Goal: Transaction & Acquisition: Purchase product/service

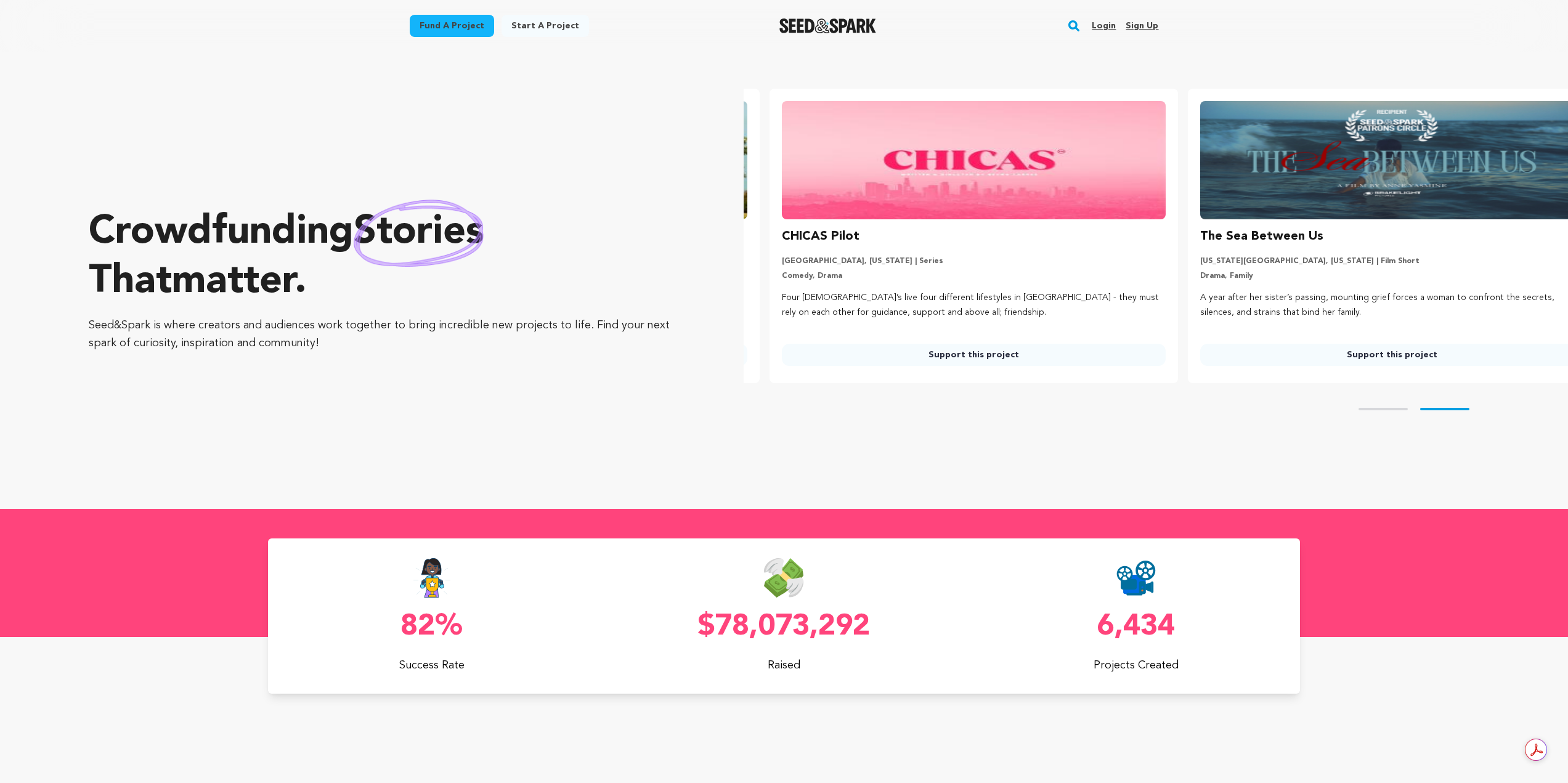
scroll to position [0, 428]
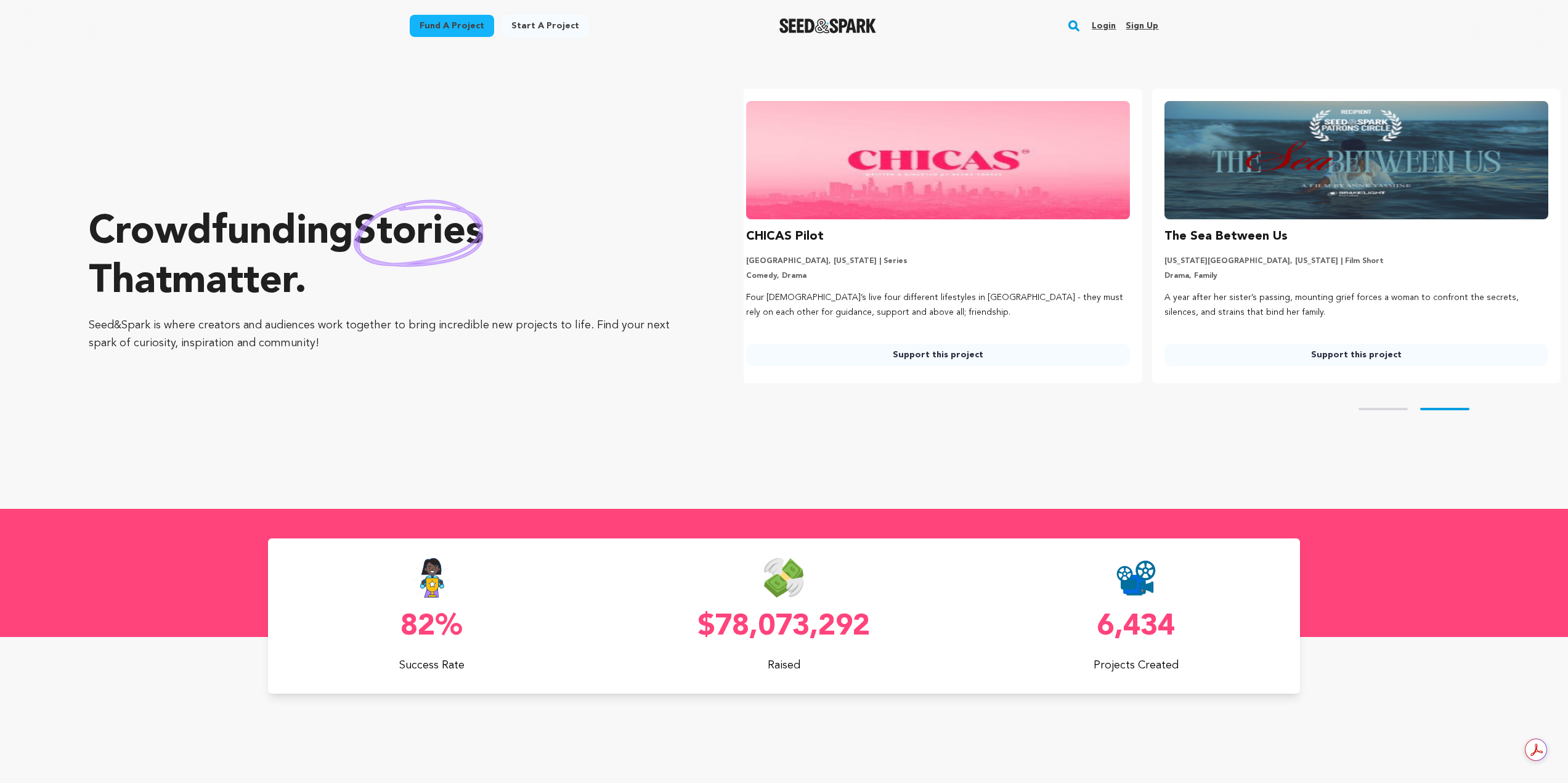
click at [1079, 25] on rect "button" at bounding box center [1074, 25] width 15 height 15
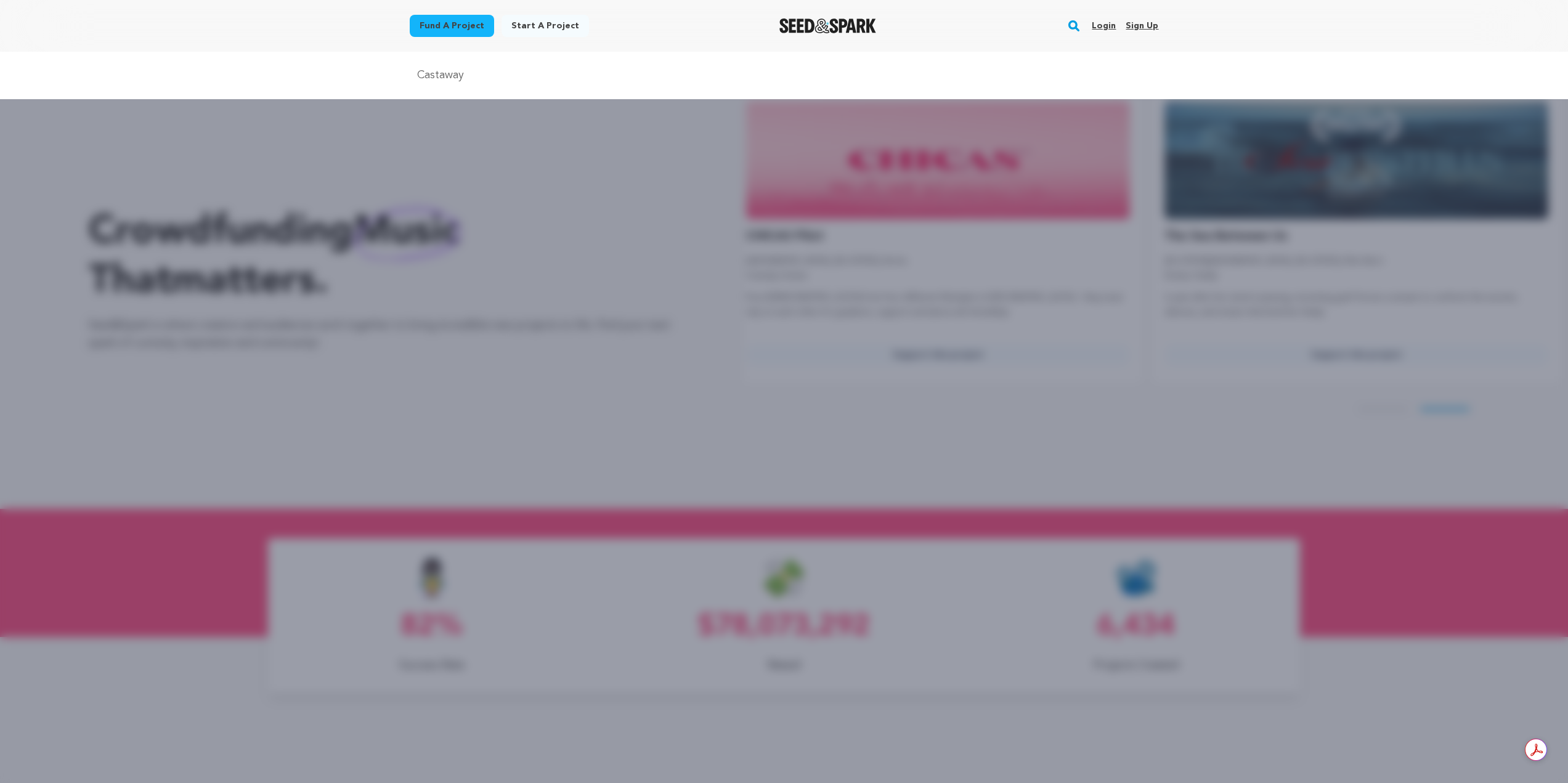
type input "Castaway"
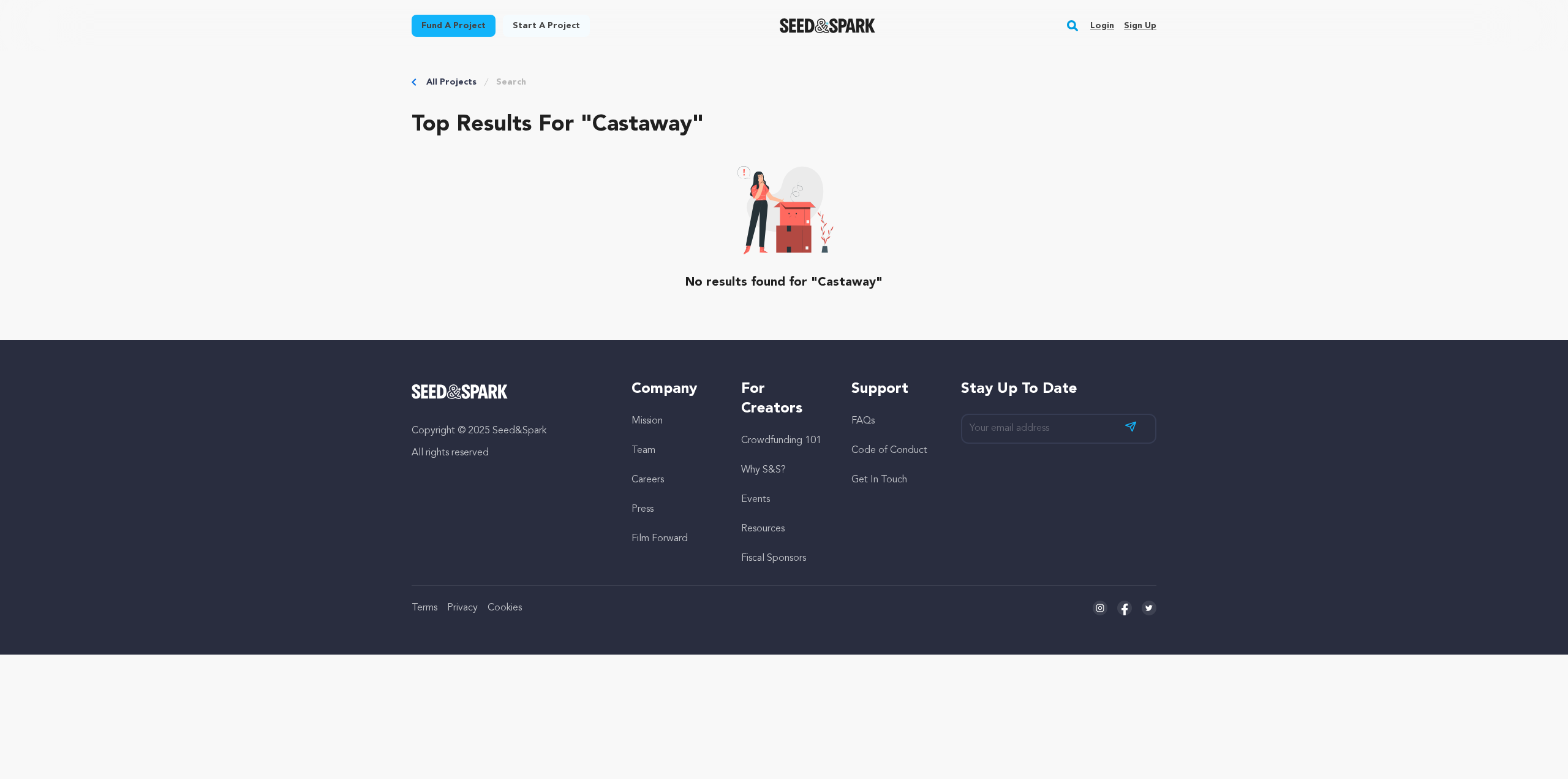
click at [1106, 20] on link "Login" at bounding box center [1102, 25] width 24 height 20
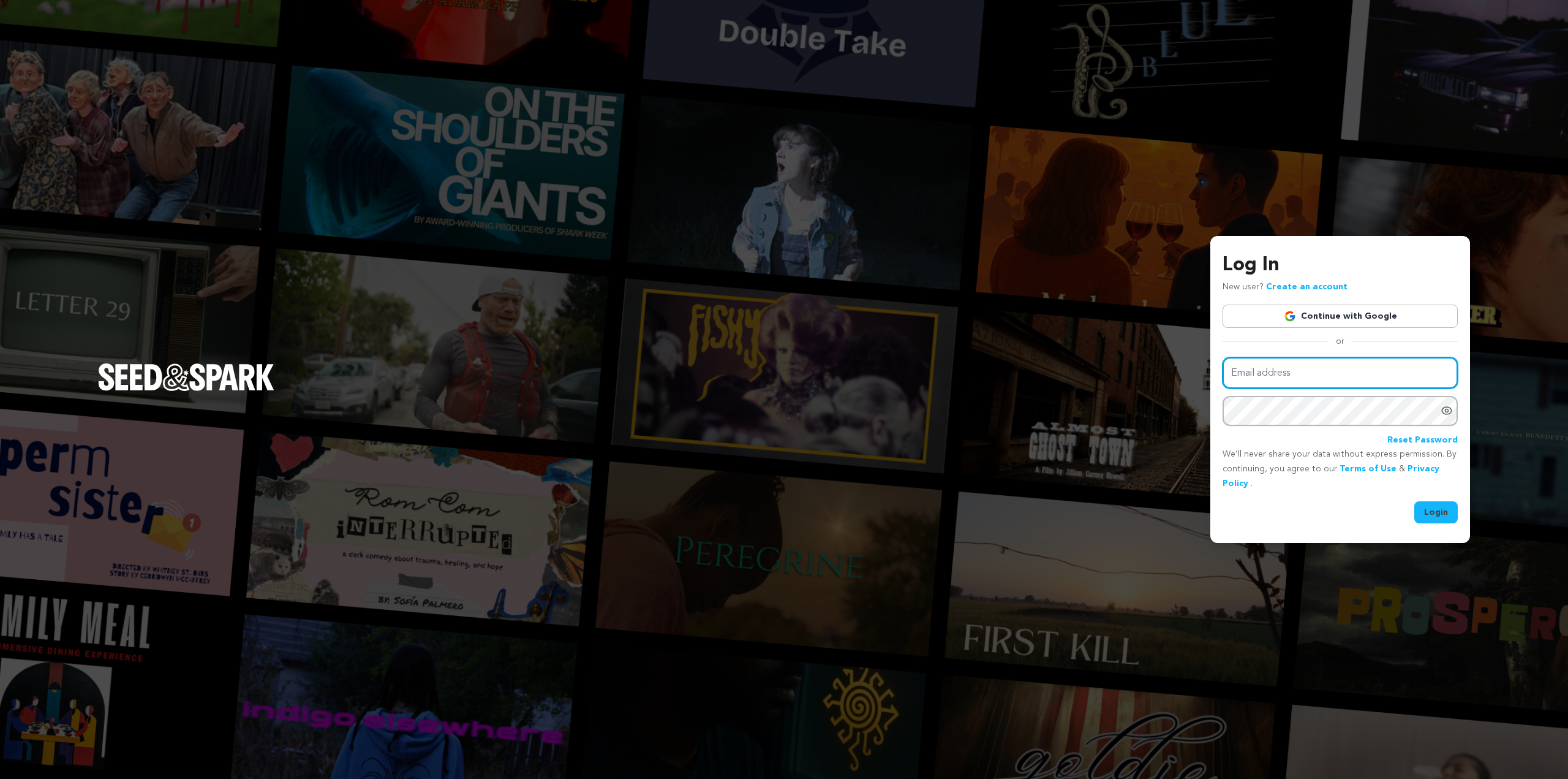
click at [1311, 369] on input "Email address" at bounding box center [1340, 373] width 235 height 31
type input "admin@zmarcproductions.com"
click at [1446, 521] on button "Login" at bounding box center [1436, 512] width 43 height 22
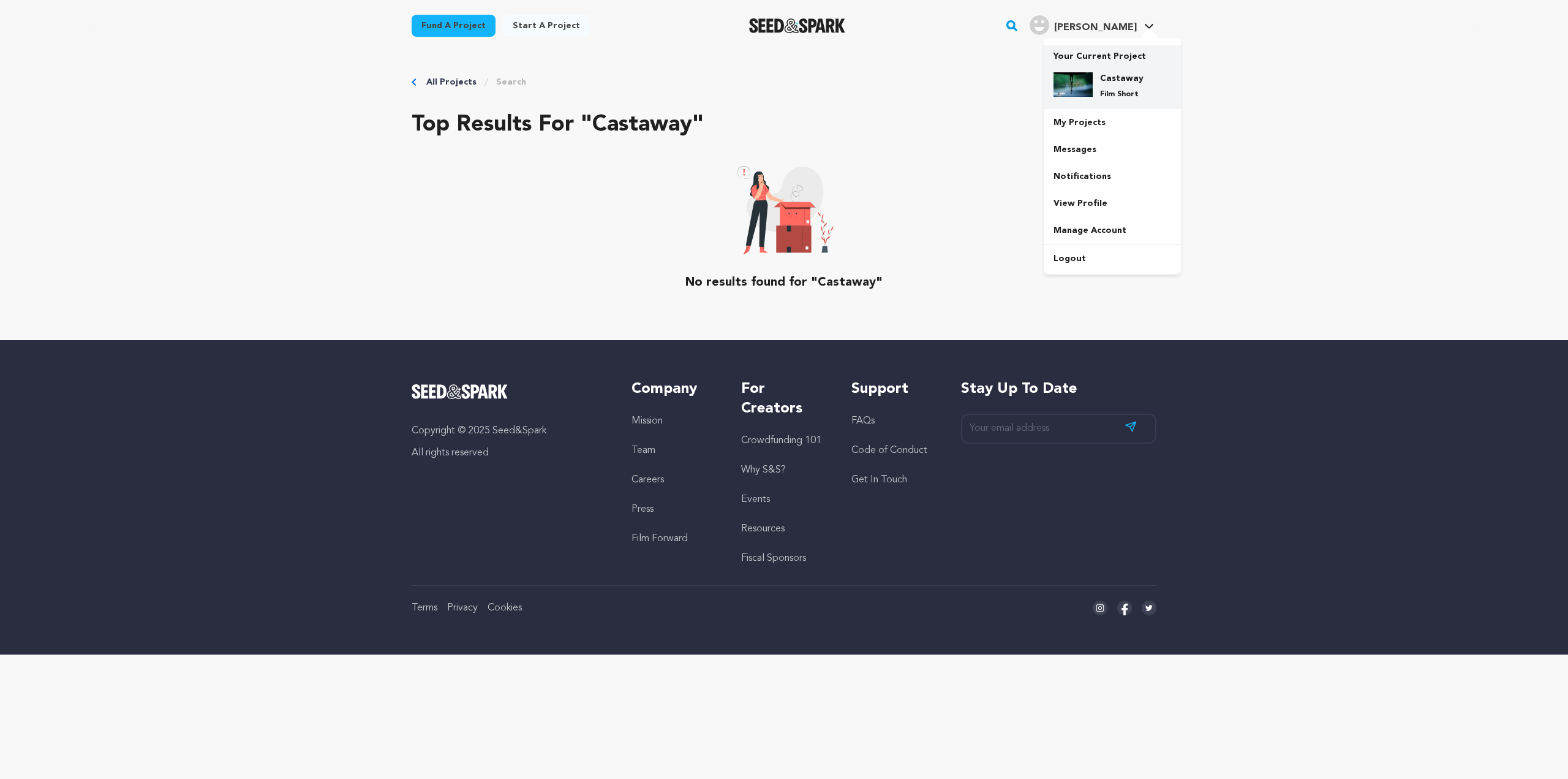
click at [1079, 92] on img at bounding box center [1074, 84] width 39 height 25
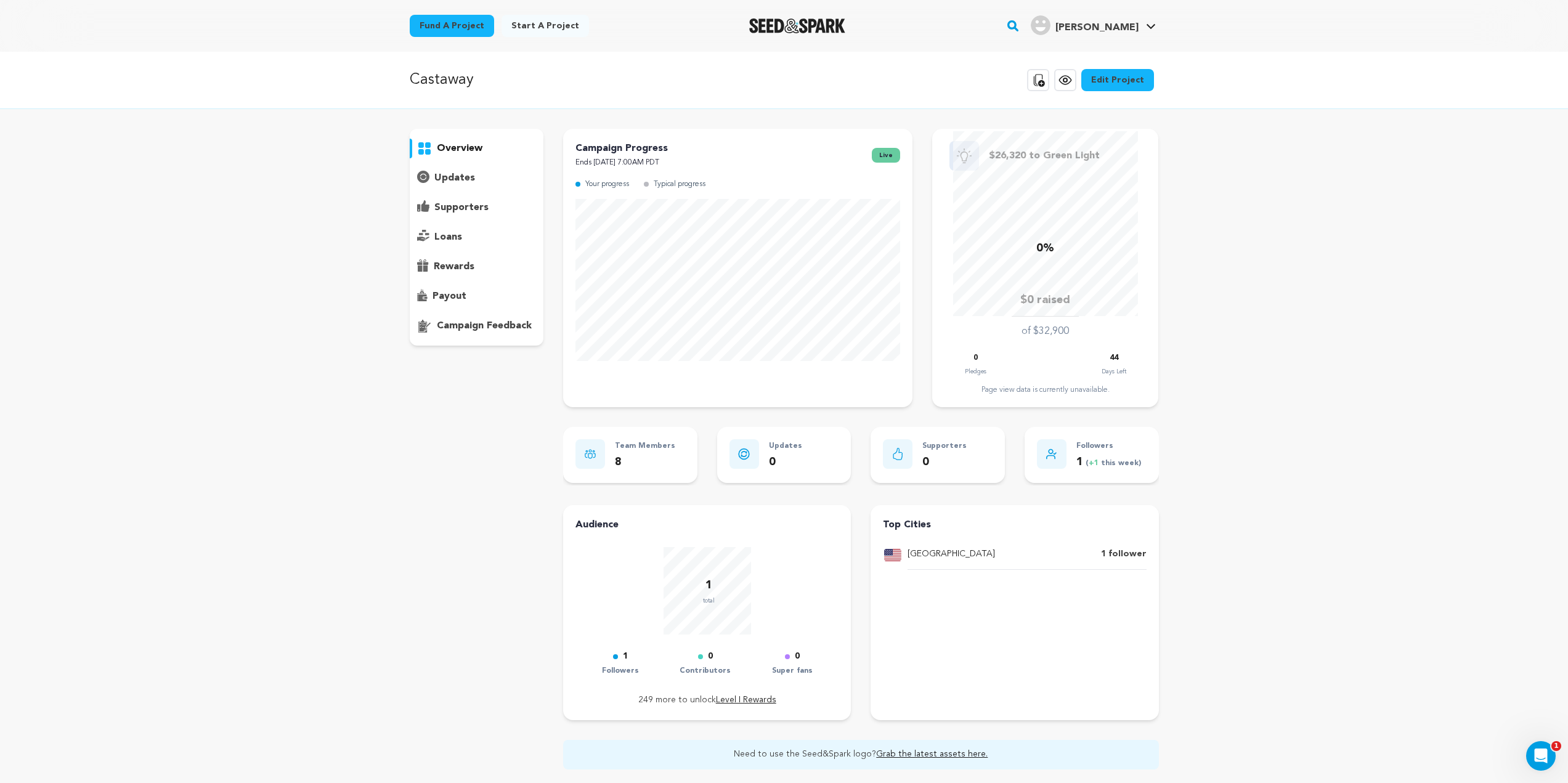
click at [446, 171] on p "updates" at bounding box center [454, 178] width 40 height 15
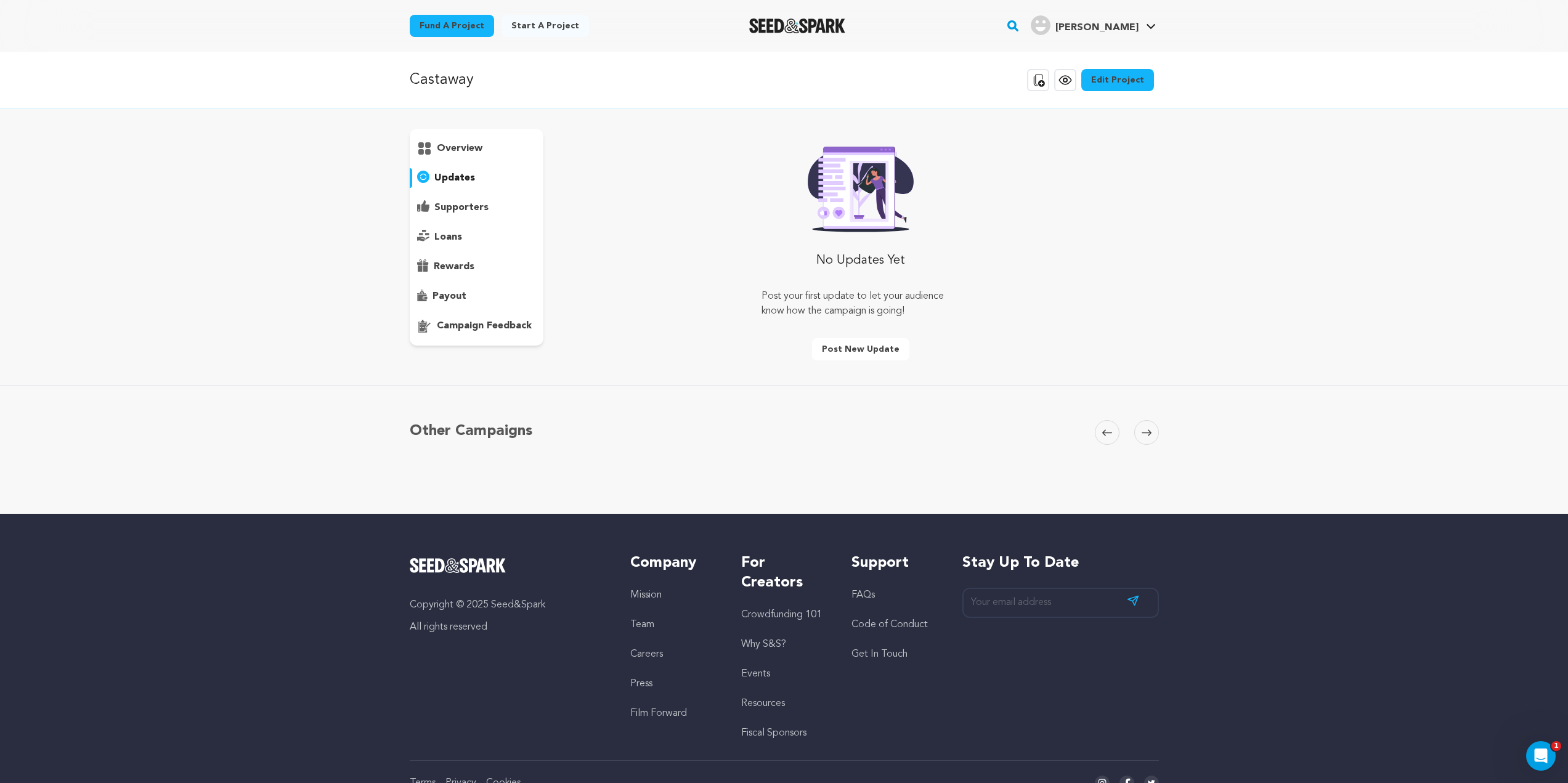
click at [460, 151] on p "overview" at bounding box center [459, 149] width 45 height 15
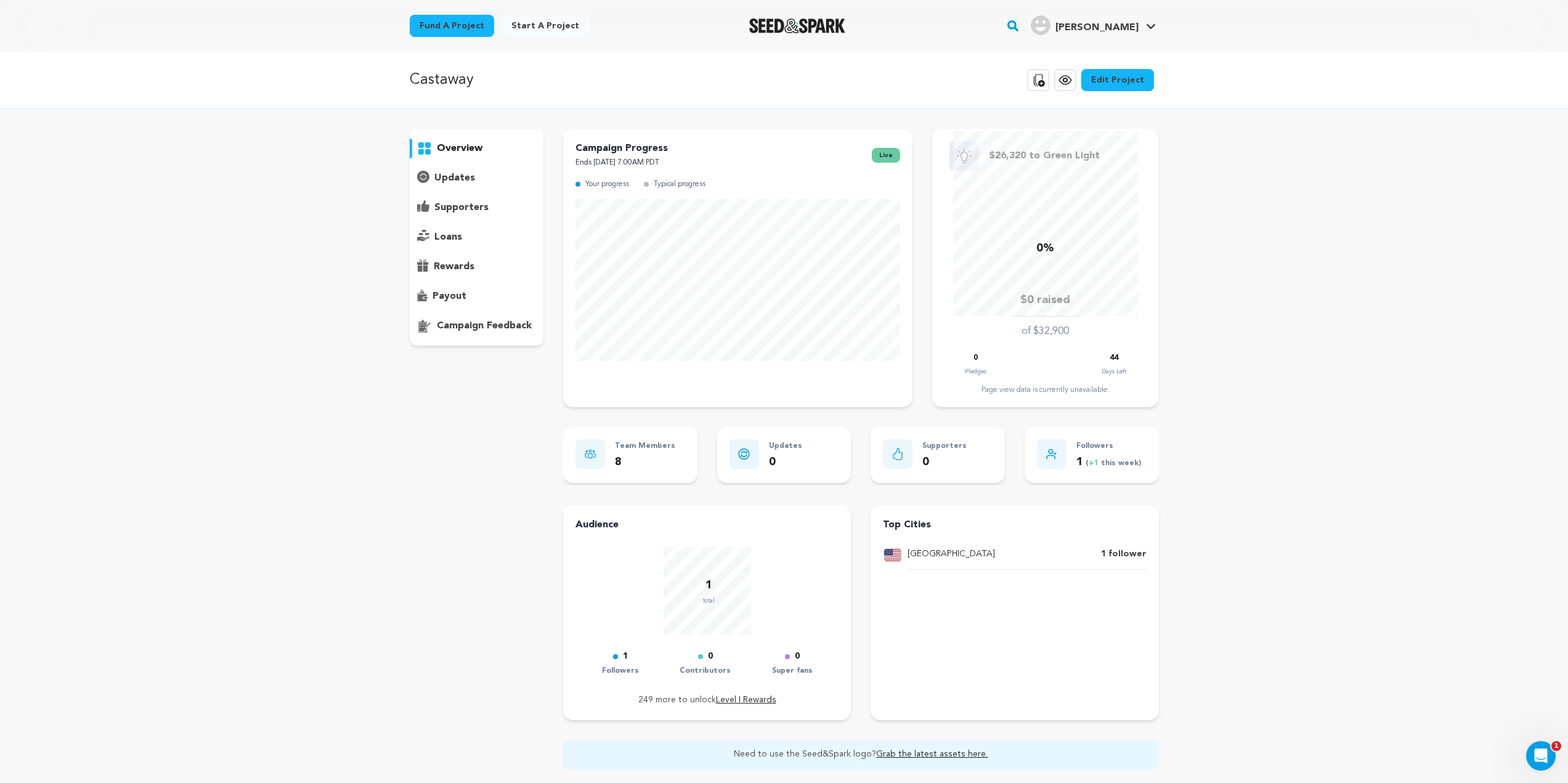
click at [458, 208] on p "supporters" at bounding box center [462, 208] width 54 height 15
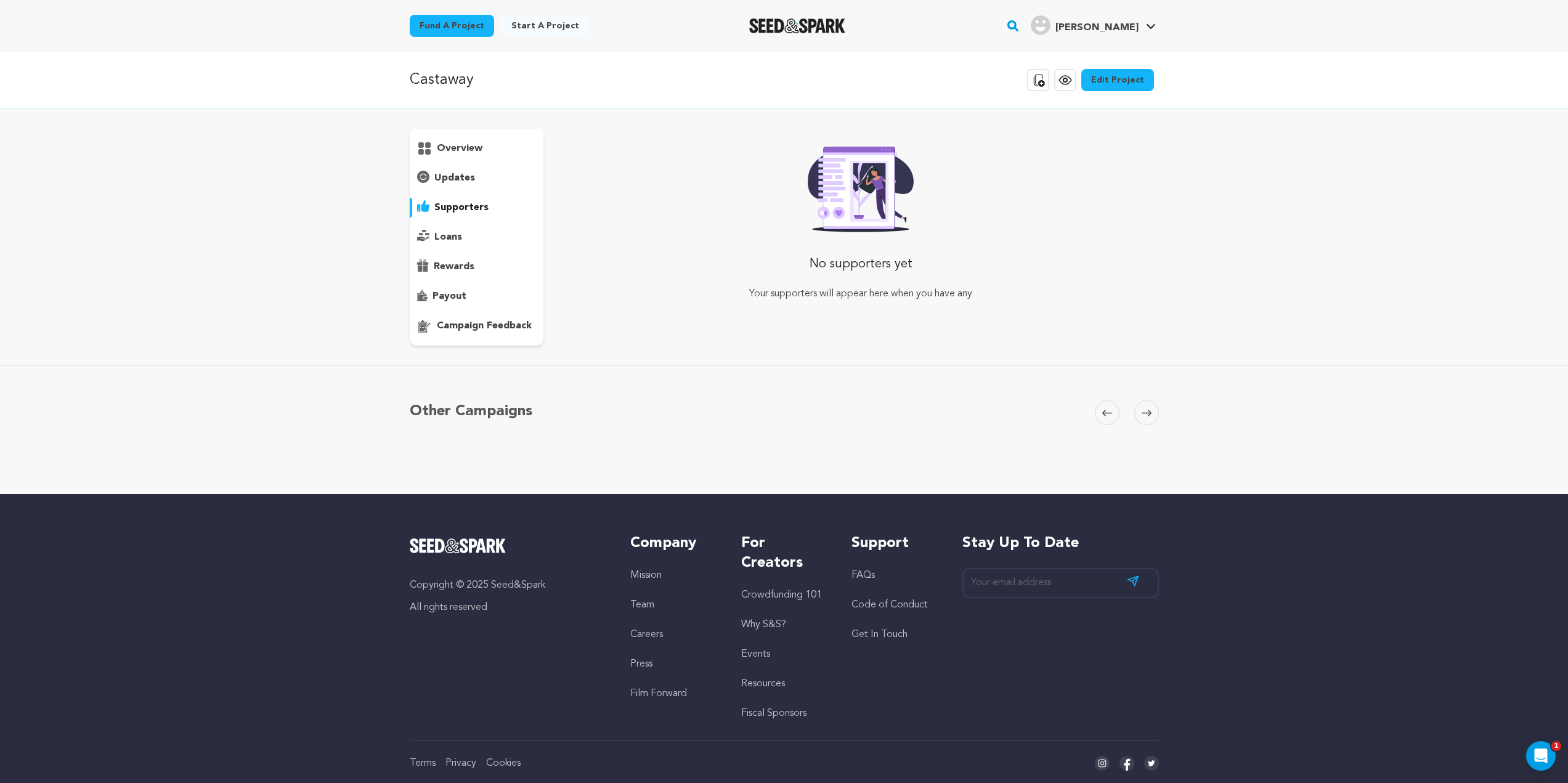
click at [450, 233] on p "loans" at bounding box center [449, 237] width 28 height 15
click at [452, 265] on p "rewards" at bounding box center [454, 267] width 40 height 15
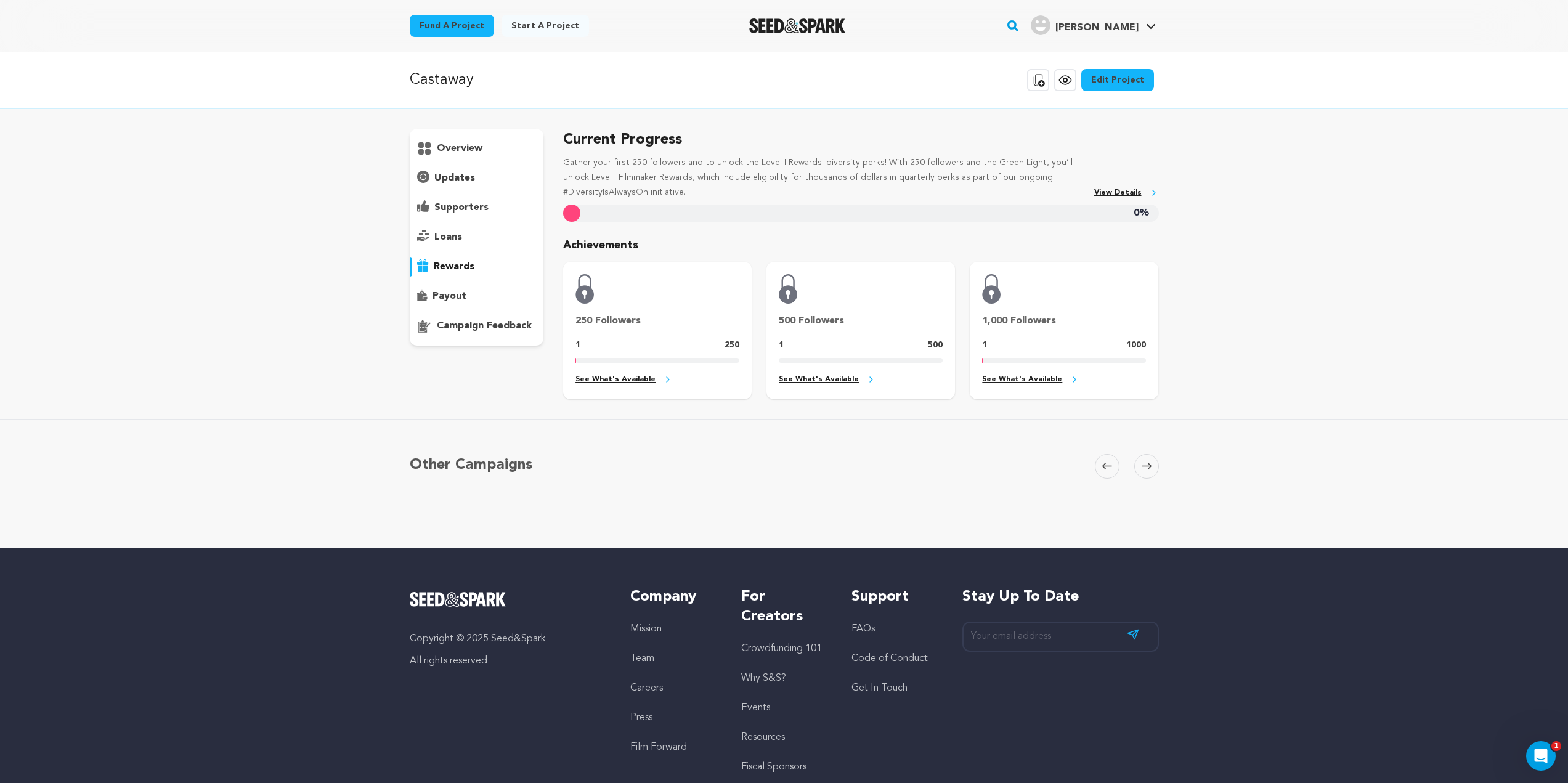
click at [454, 288] on div "payout" at bounding box center [477, 297] width 134 height 20
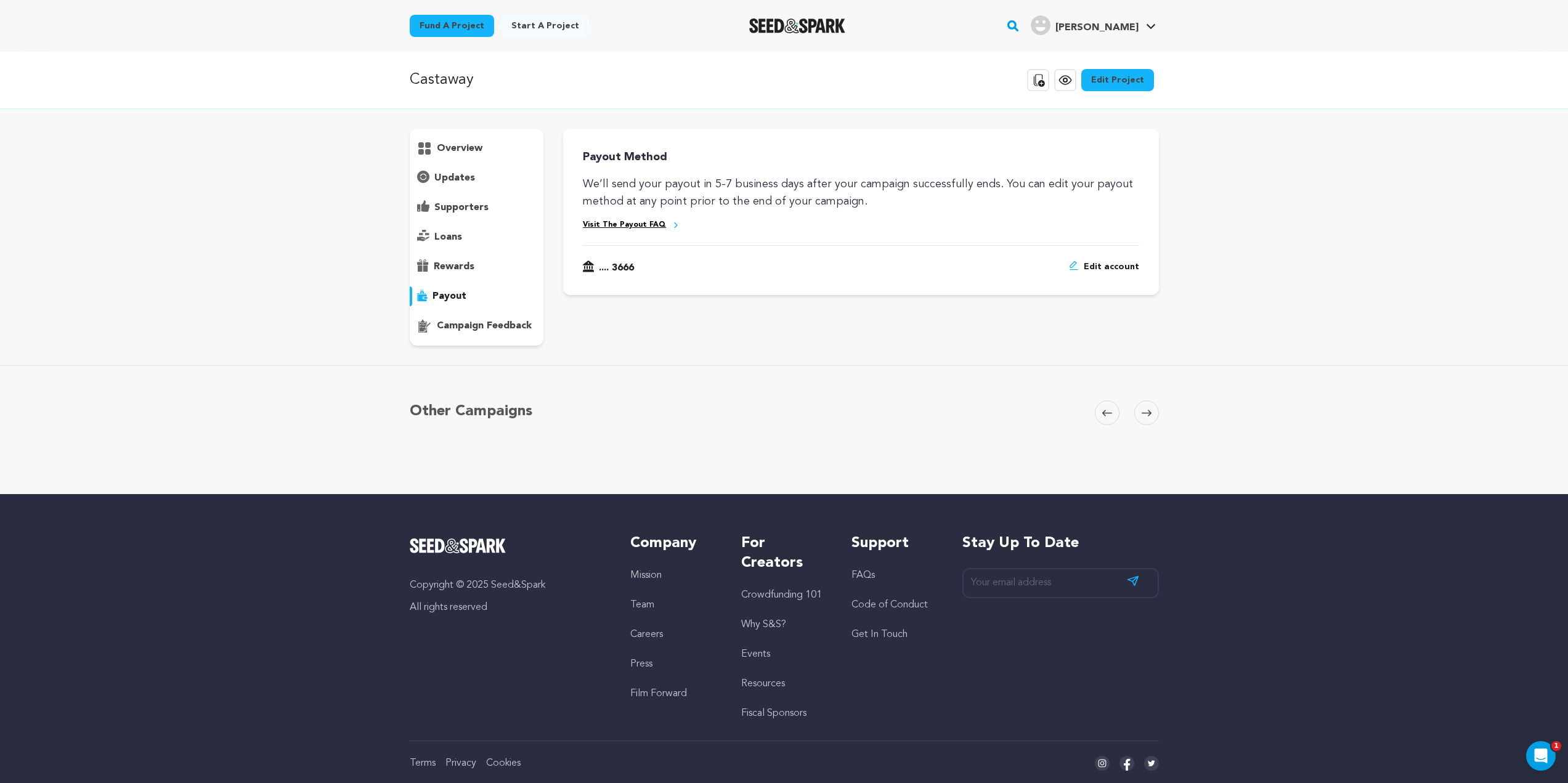
click at [464, 326] on p "campaign feedback" at bounding box center [484, 326] width 95 height 15
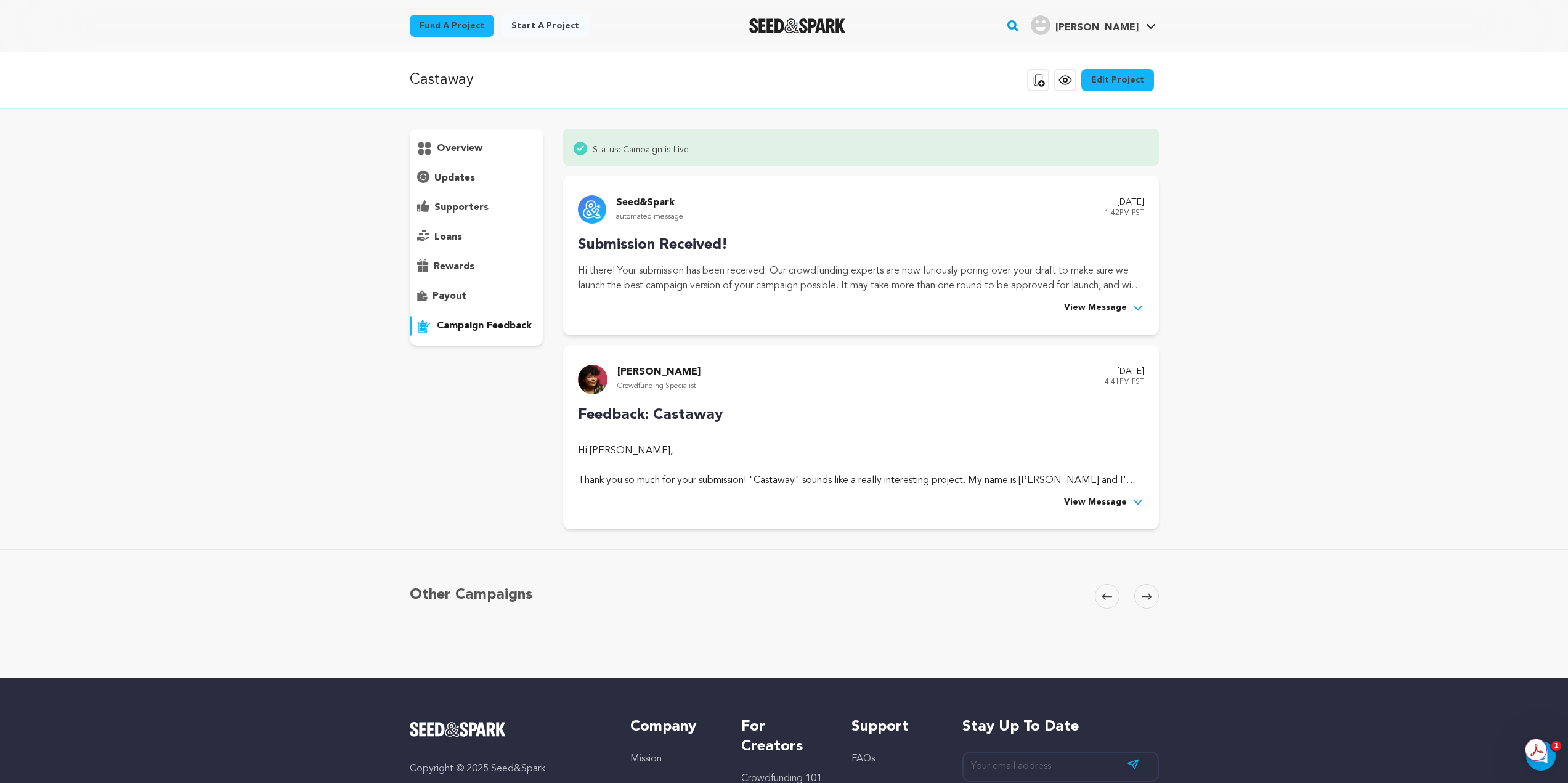
click at [471, 191] on div "overview" at bounding box center [477, 237] width 134 height 217
click at [477, 152] on p "overview" at bounding box center [459, 149] width 45 height 15
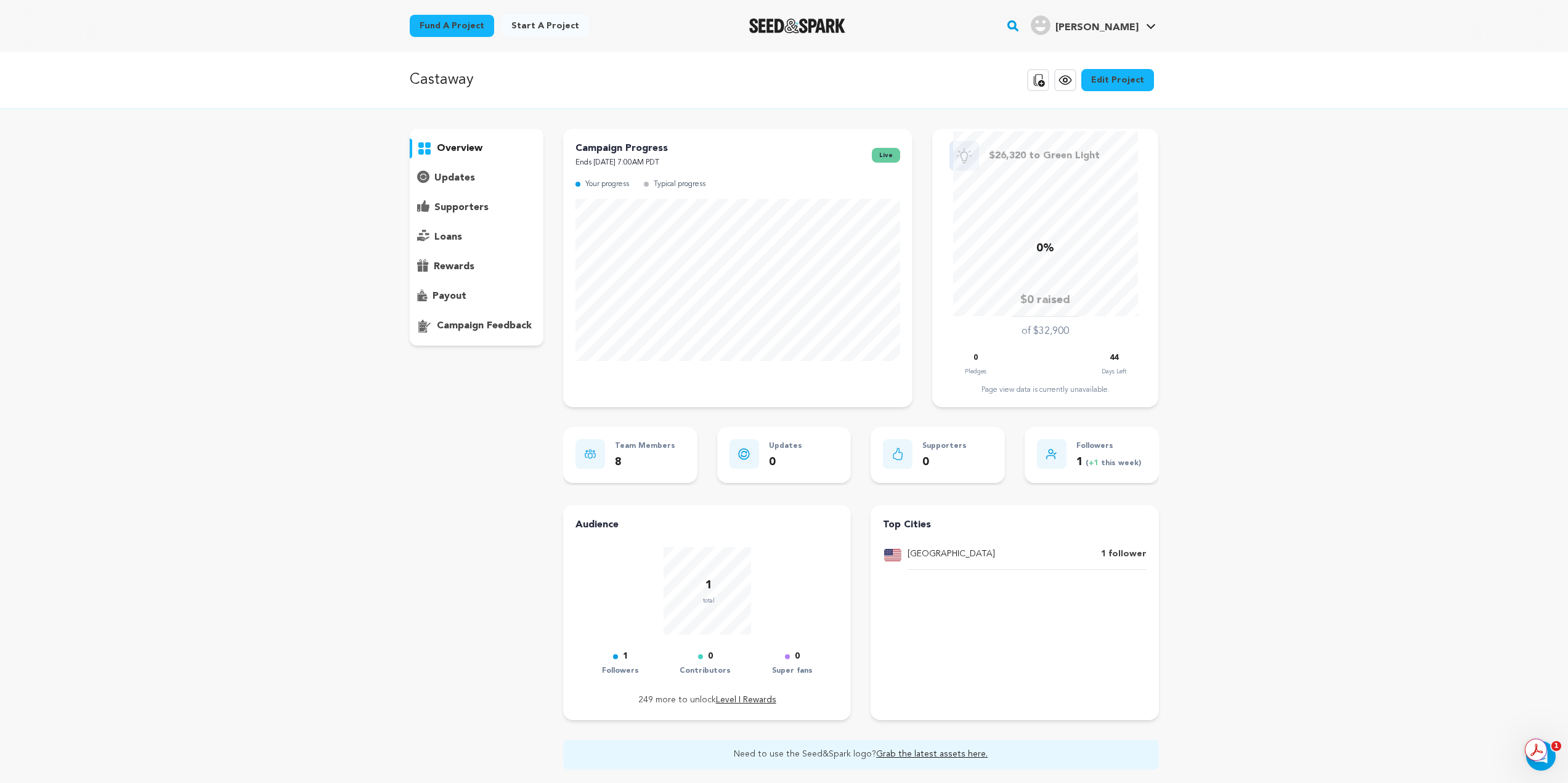
click at [434, 77] on p "Castaway" at bounding box center [442, 80] width 64 height 22
click at [1107, 58] on p "Your Current Project" at bounding box center [1114, 53] width 118 height 17
click at [1103, 125] on link "My Projects" at bounding box center [1114, 122] width 138 height 27
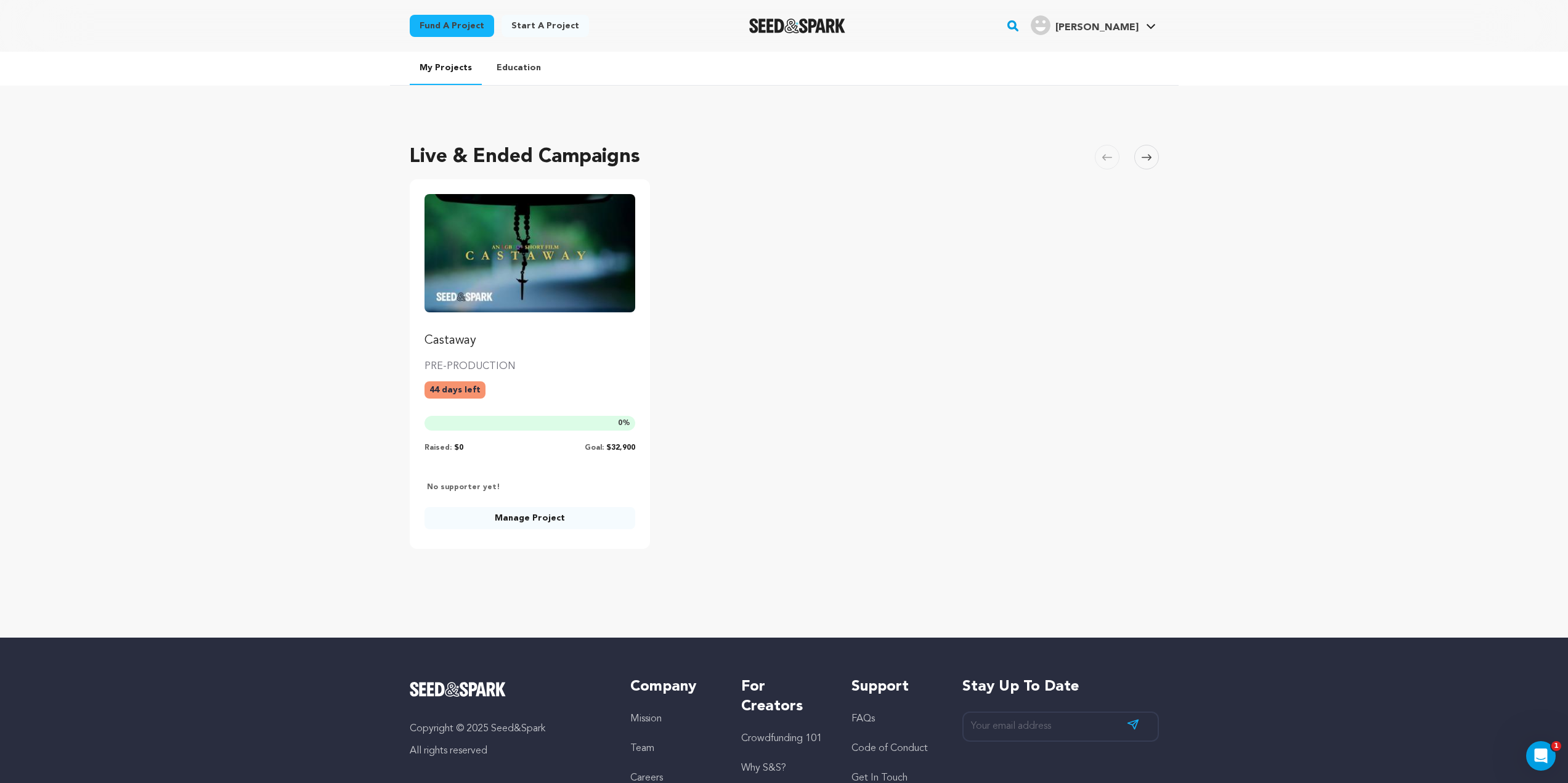
click at [523, 265] on img "Fund Castaway" at bounding box center [530, 253] width 211 height 118
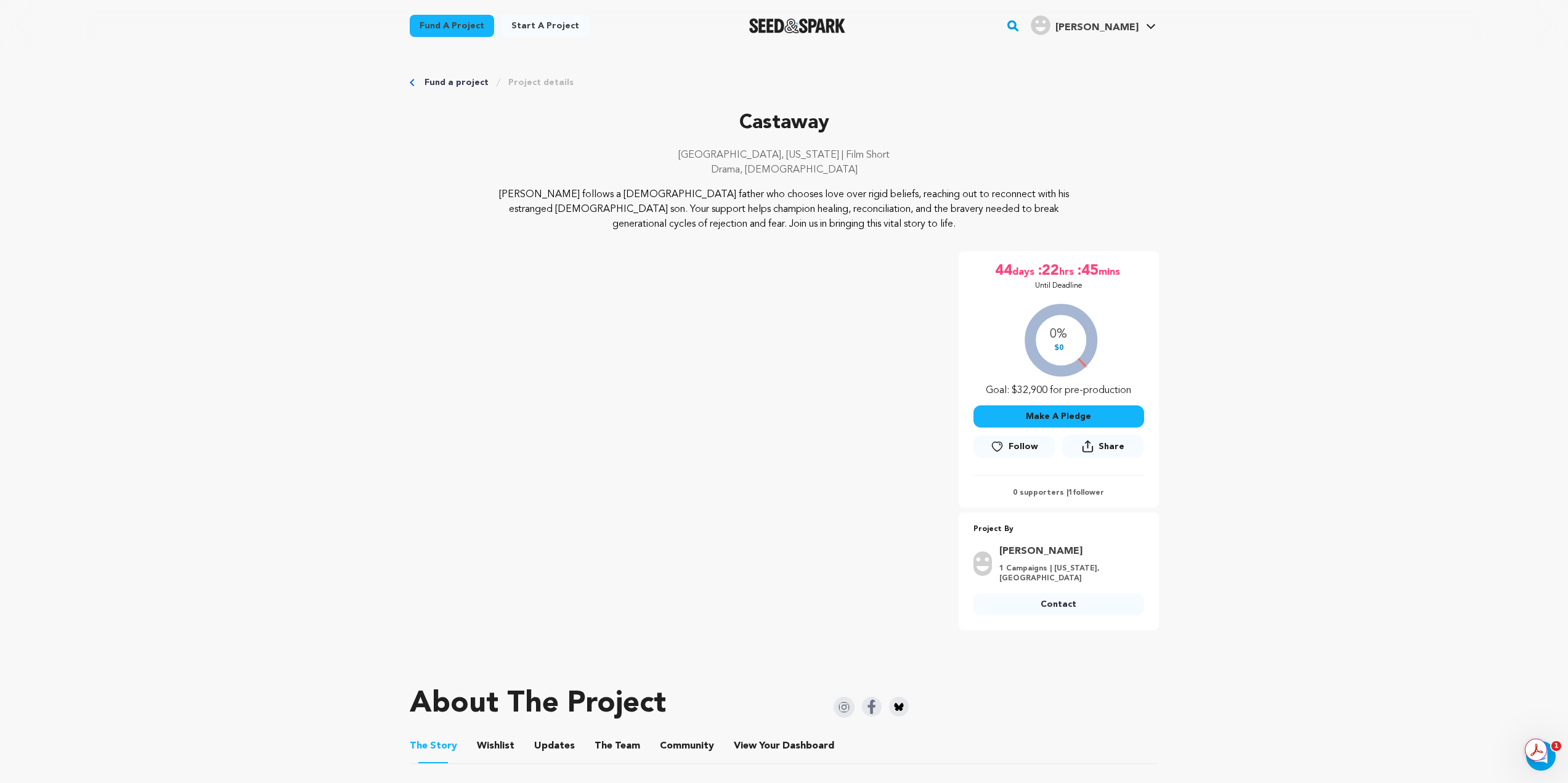
click at [1077, 408] on button "Make A Pledge" at bounding box center [1059, 416] width 171 height 22
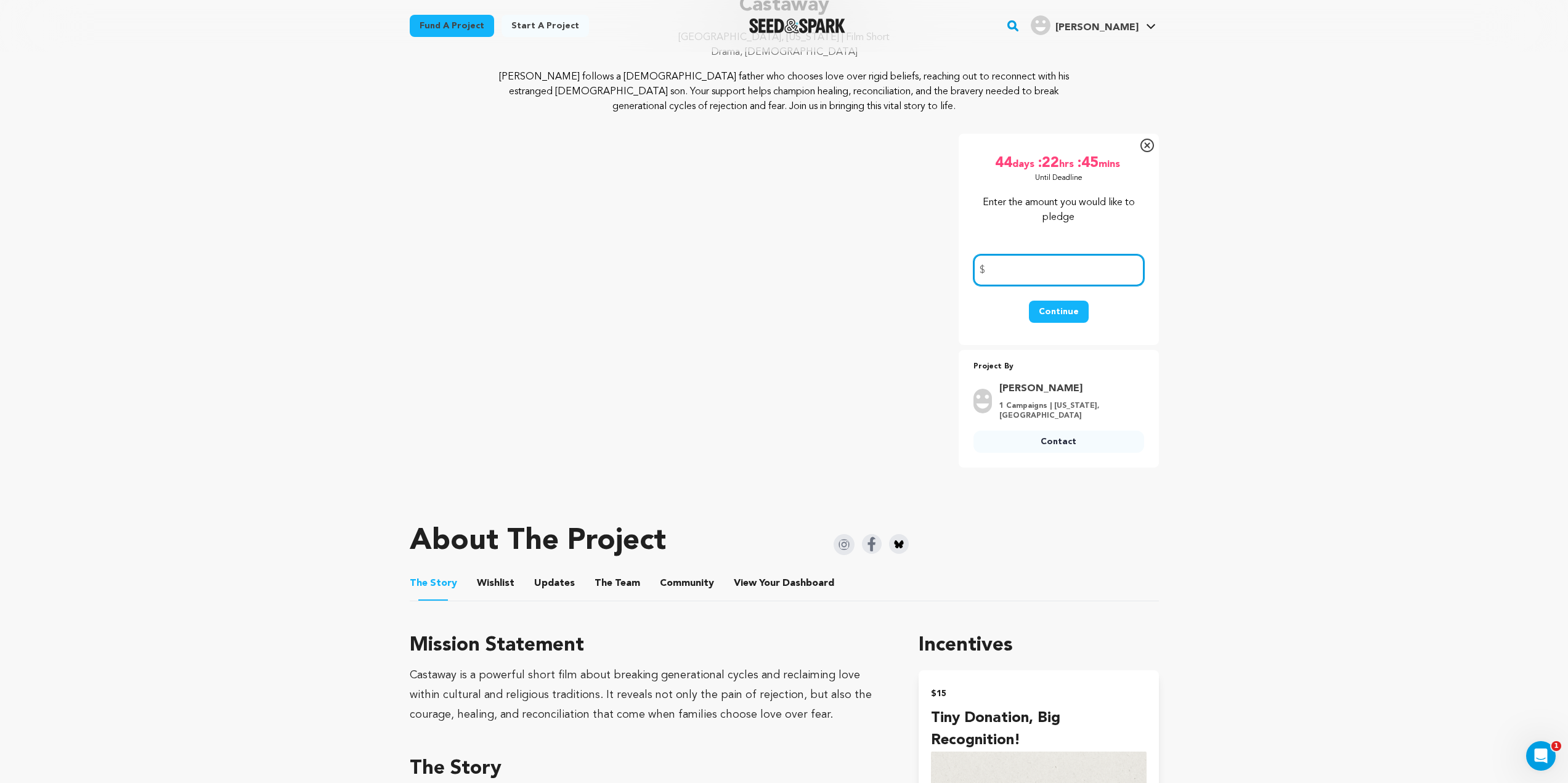
scroll to position [123, 0]
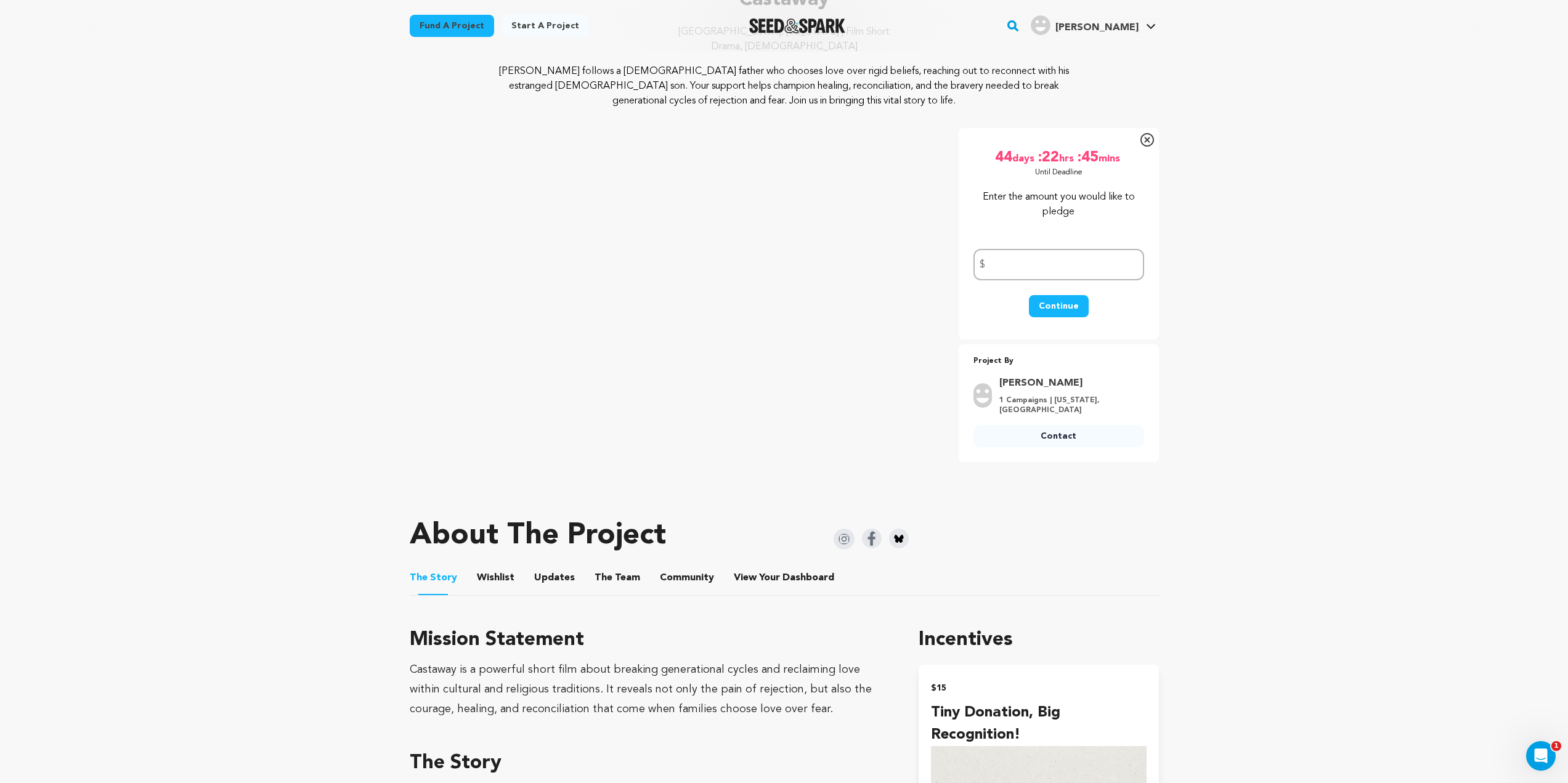
click at [1092, 270] on input "number" at bounding box center [1059, 265] width 171 height 31
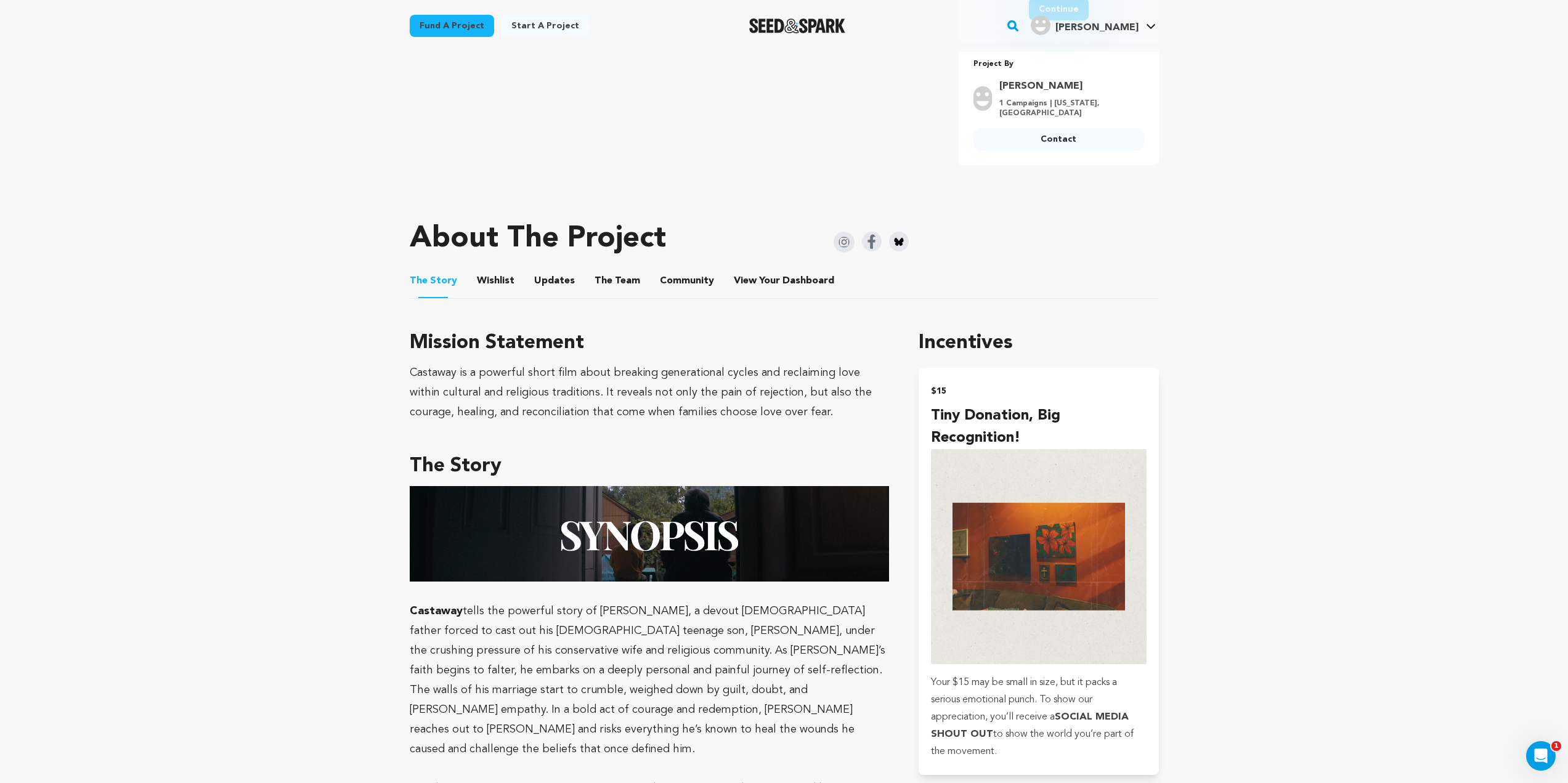
scroll to position [493, 0]
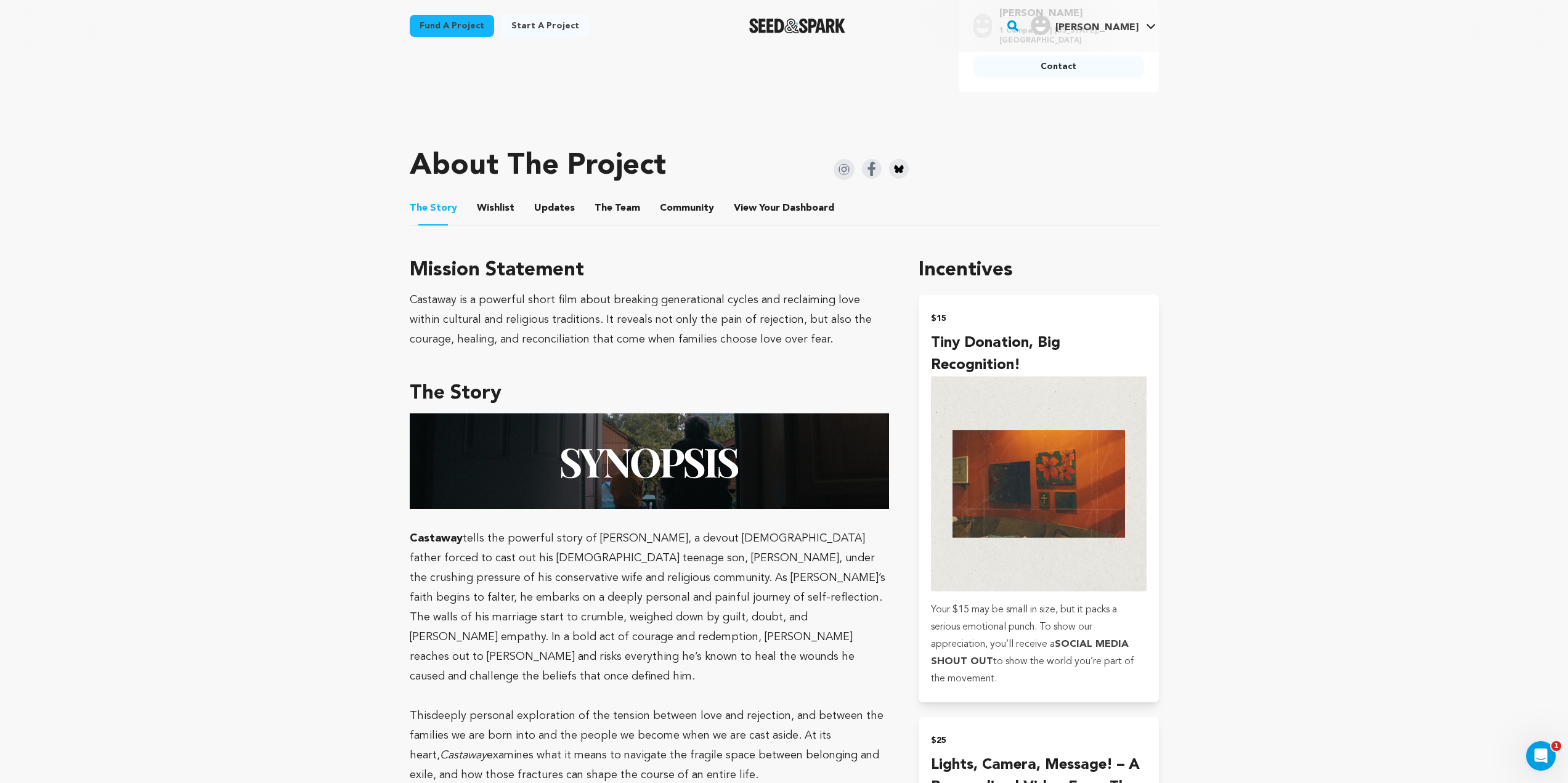
click at [1054, 554] on img "submit" at bounding box center [1039, 484] width 215 height 215
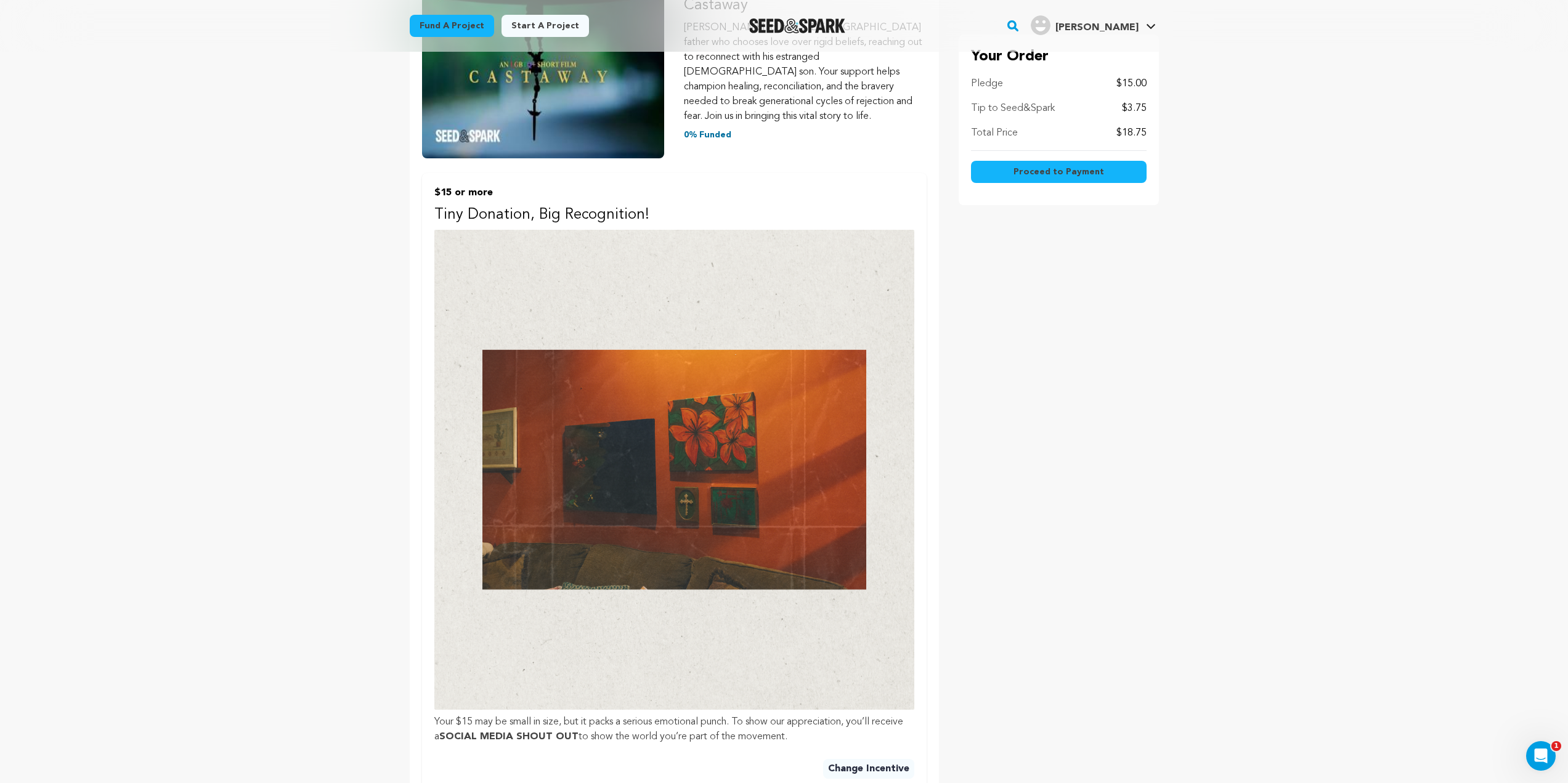
scroll to position [431, 0]
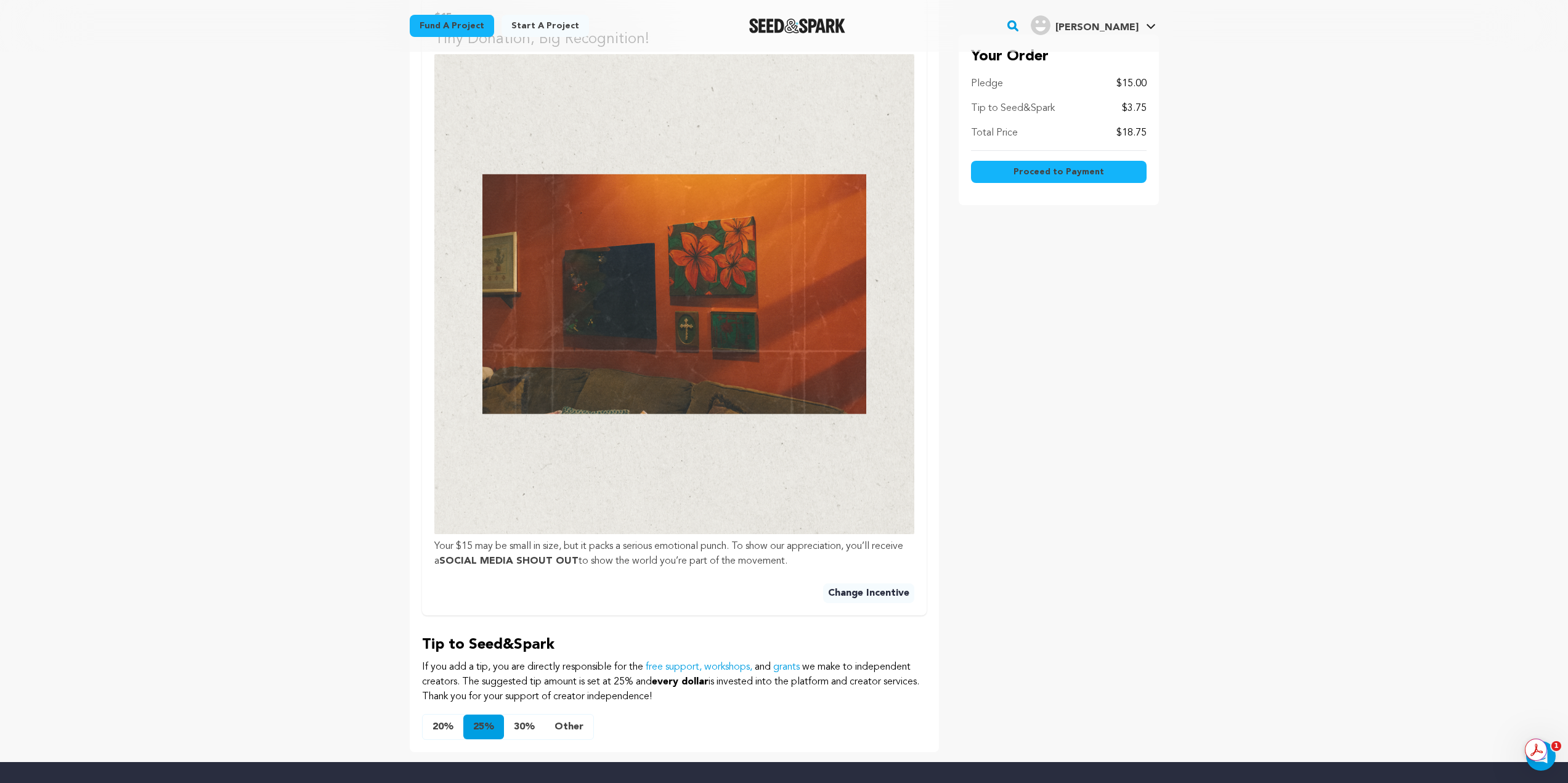
click at [570, 715] on button "Other" at bounding box center [569, 727] width 48 height 25
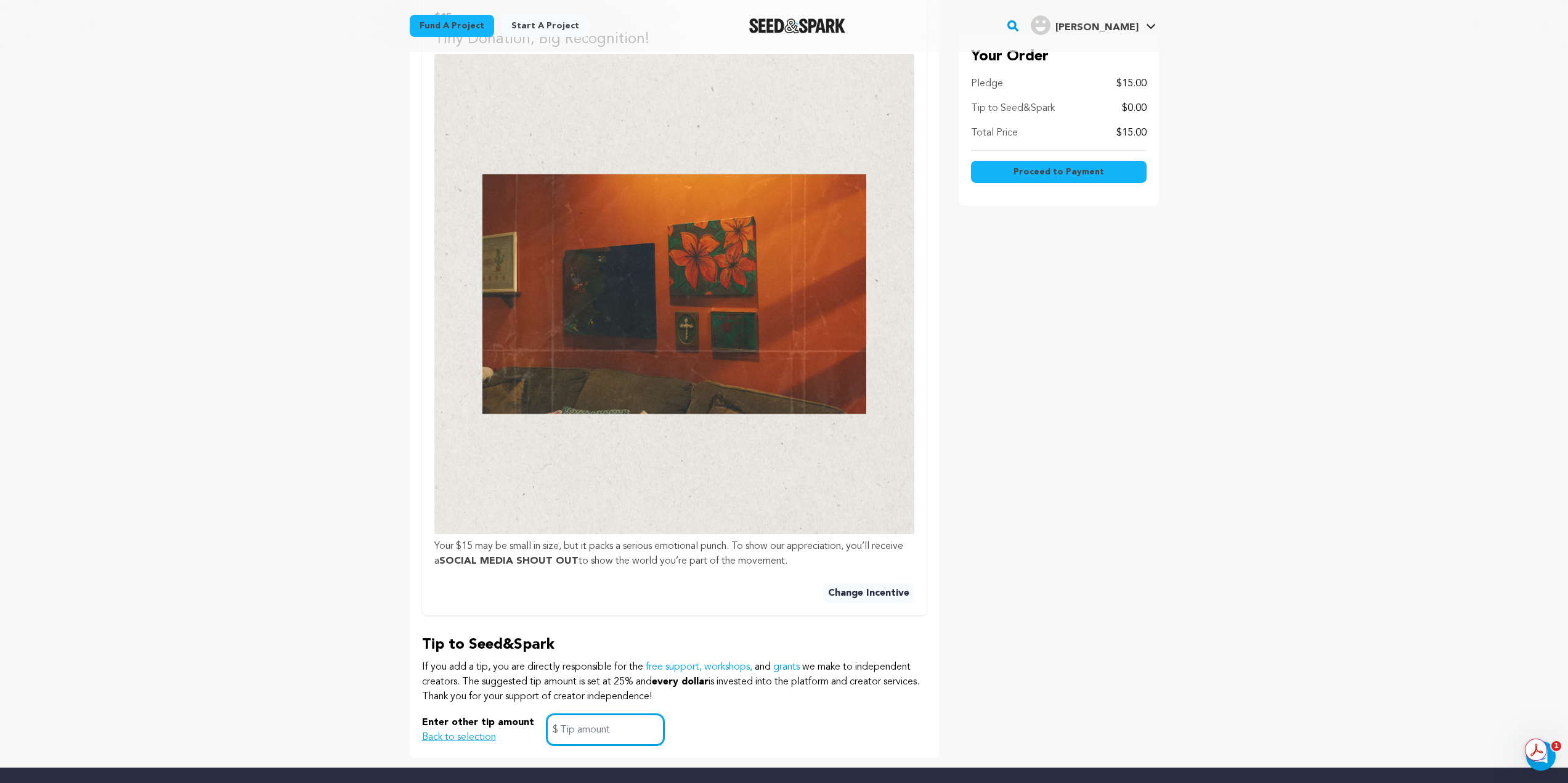
click at [620, 714] on input "text" at bounding box center [605, 730] width 118 height 31
type input "0.00"
click at [720, 714] on div "Enter other tip amount Back to selection 0.00 $" at bounding box center [675, 730] width 505 height 31
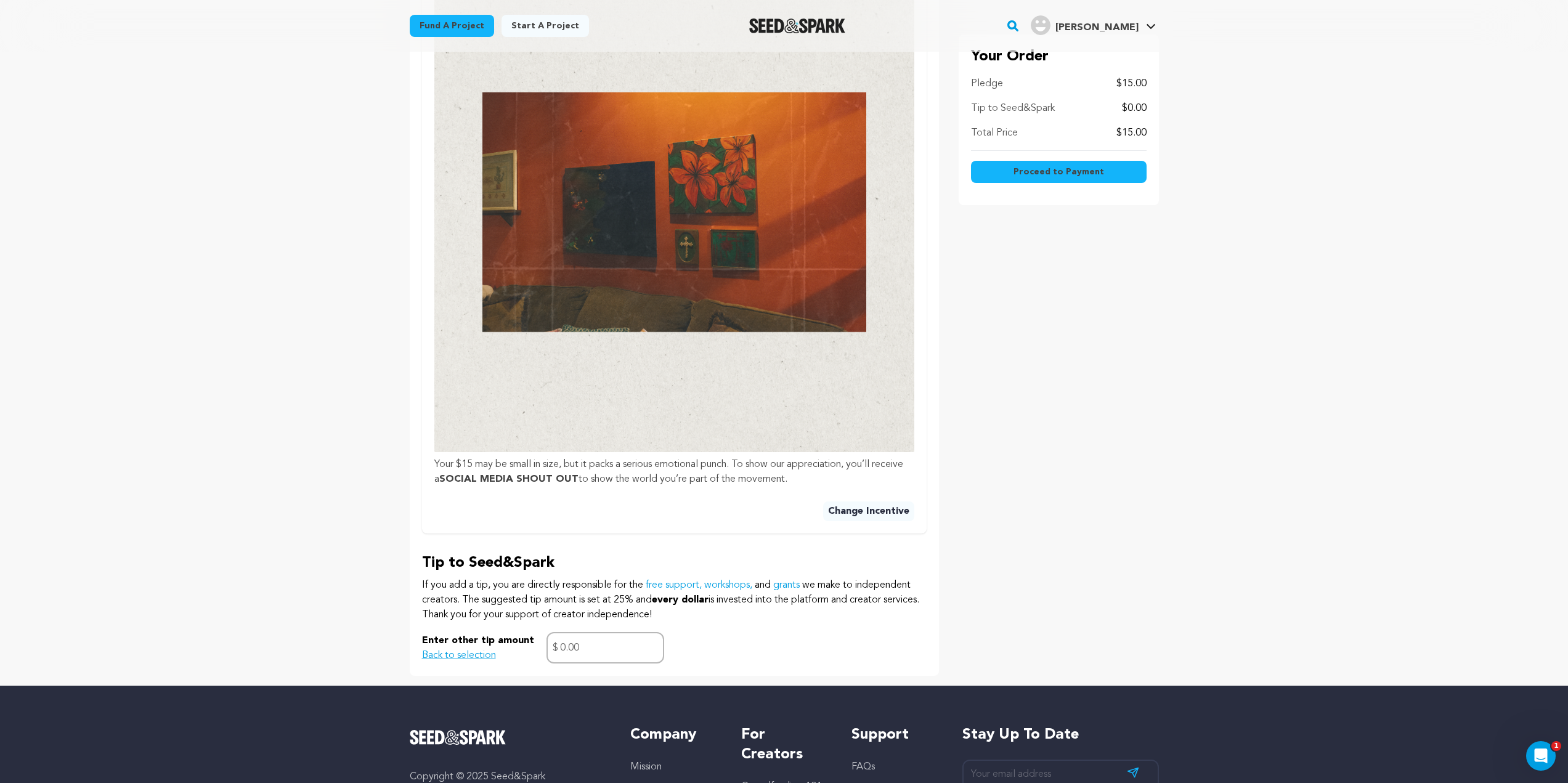
scroll to position [370, 0]
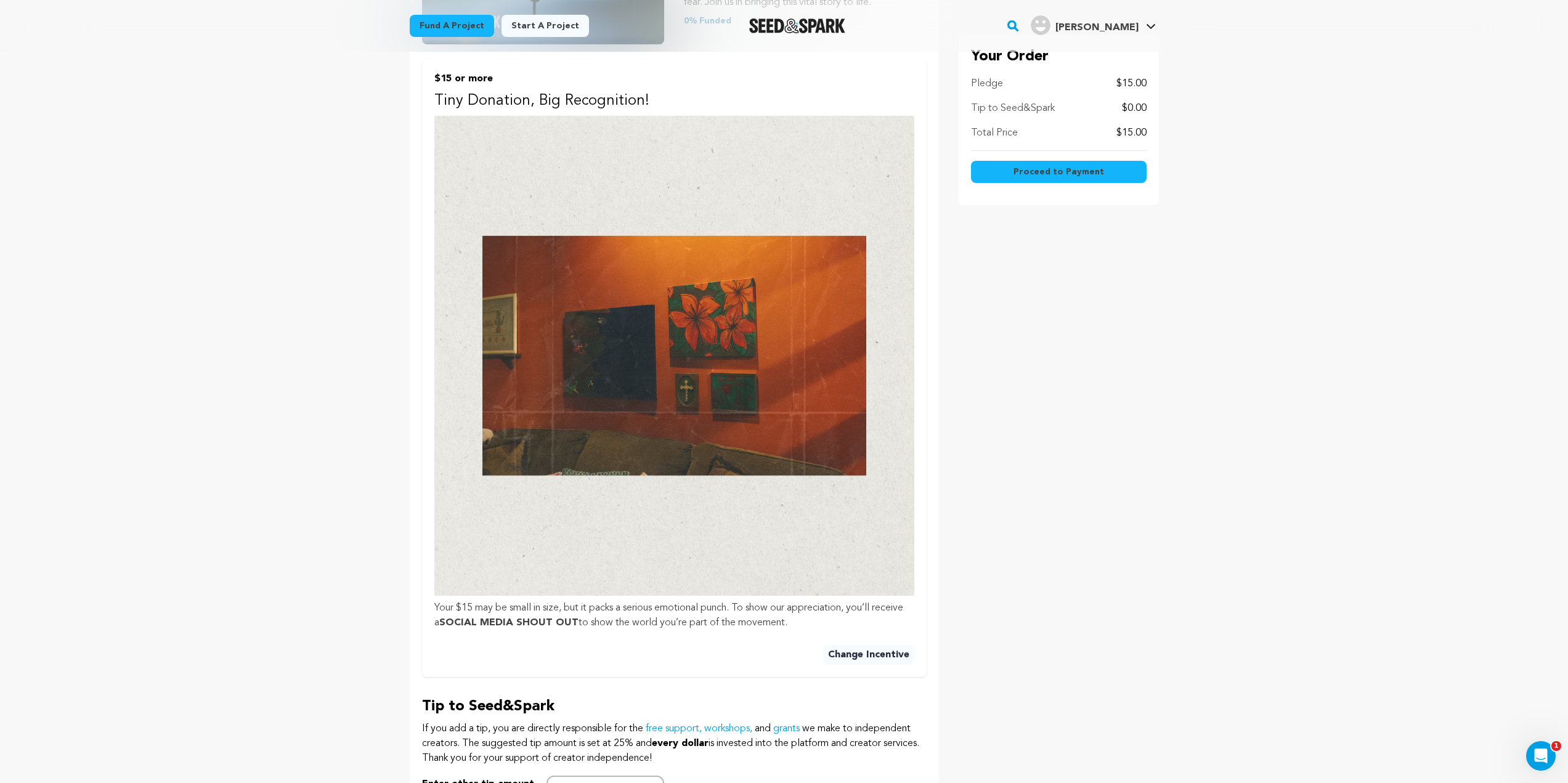
click at [1092, 170] on span "Proceed to Payment" at bounding box center [1058, 172] width 90 height 12
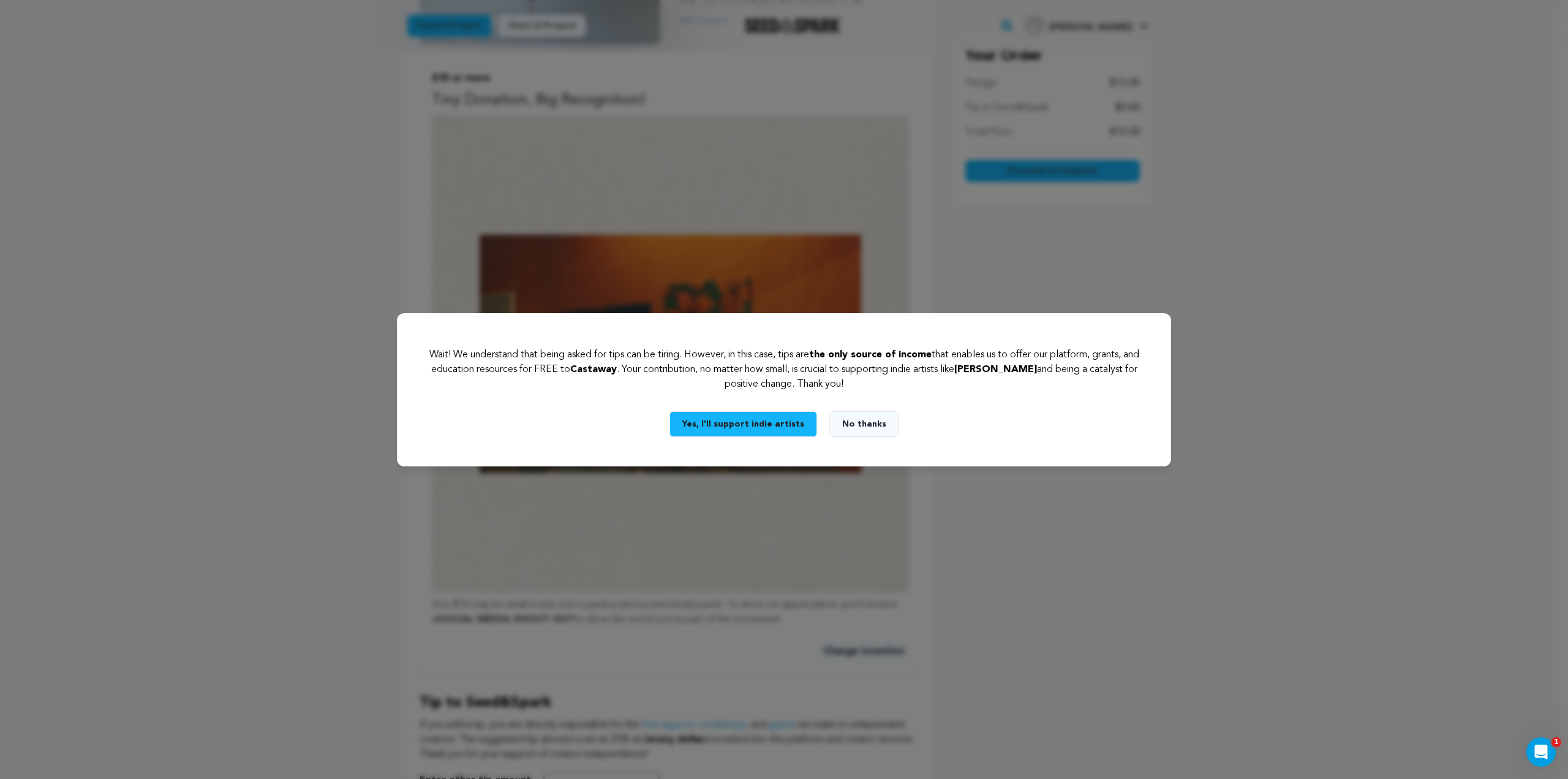
click at [869, 428] on button "No thanks" at bounding box center [864, 423] width 69 height 25
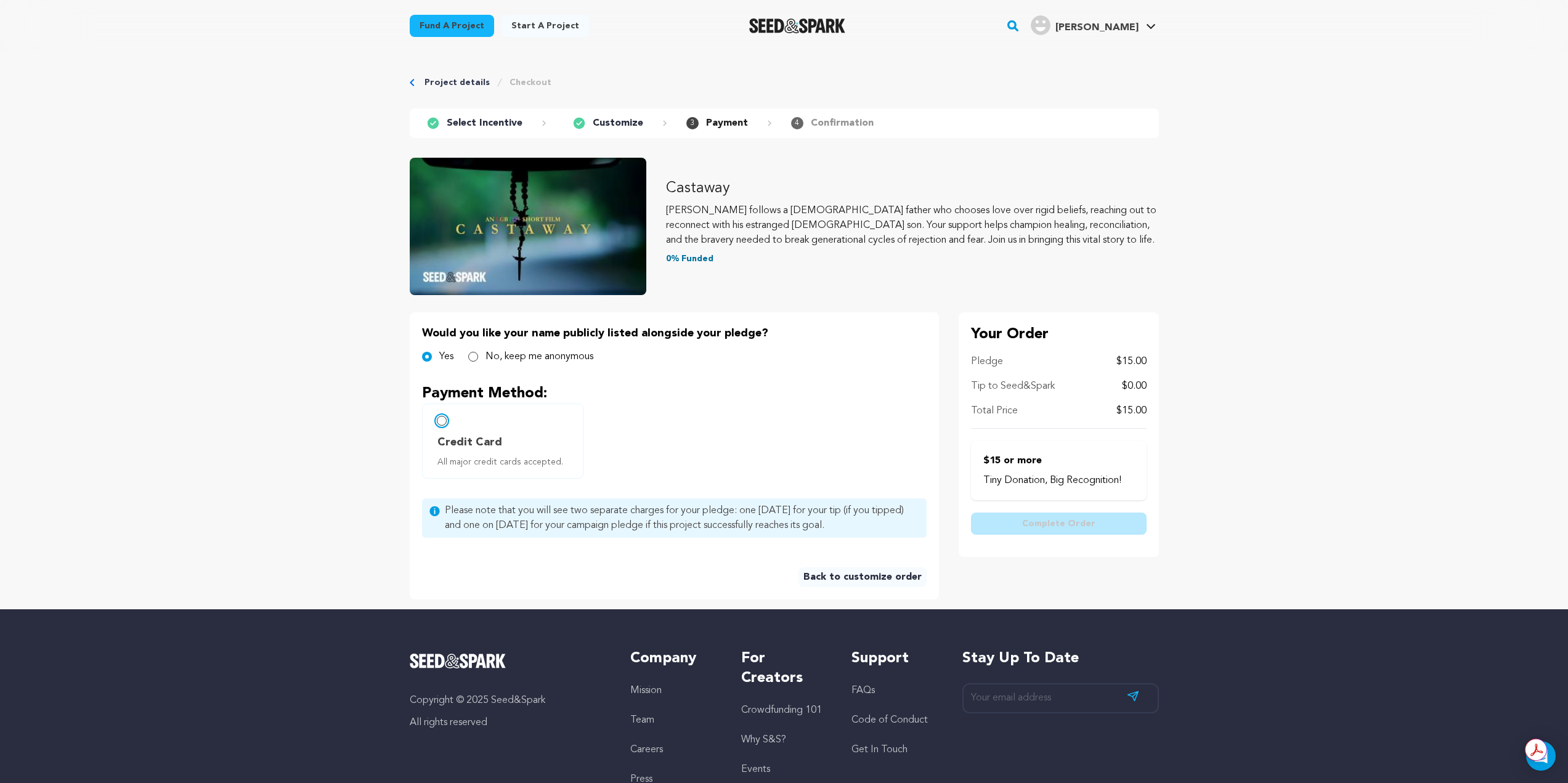
click at [446, 419] on input "Credit Card All major credit cards accepted." at bounding box center [442, 421] width 10 height 10
radio input "false"
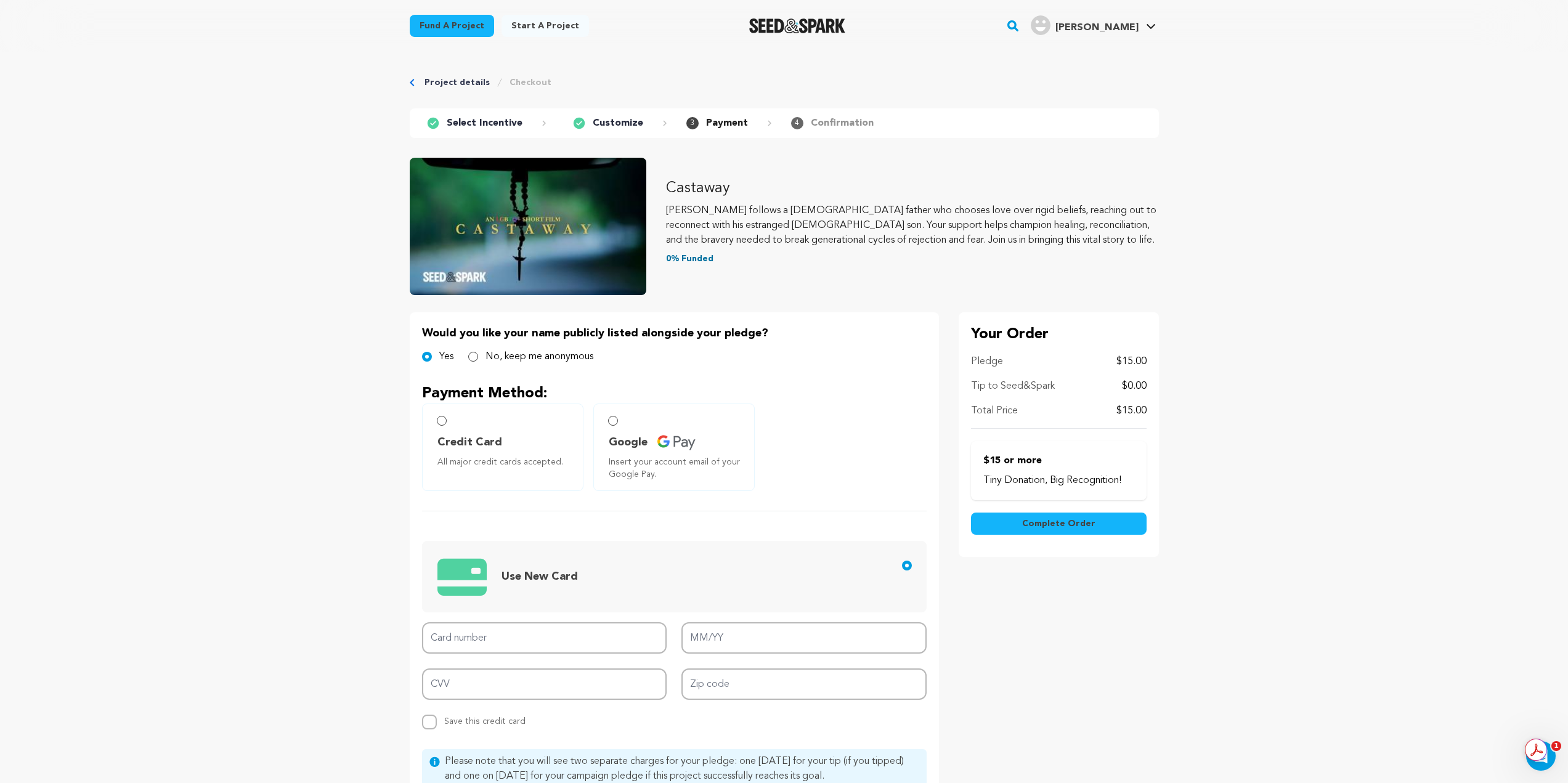
click at [529, 362] on label "No, keep me anonymous" at bounding box center [539, 357] width 108 height 15
click at [478, 362] on input "No, keep me anonymous" at bounding box center [473, 357] width 10 height 10
radio input "true"
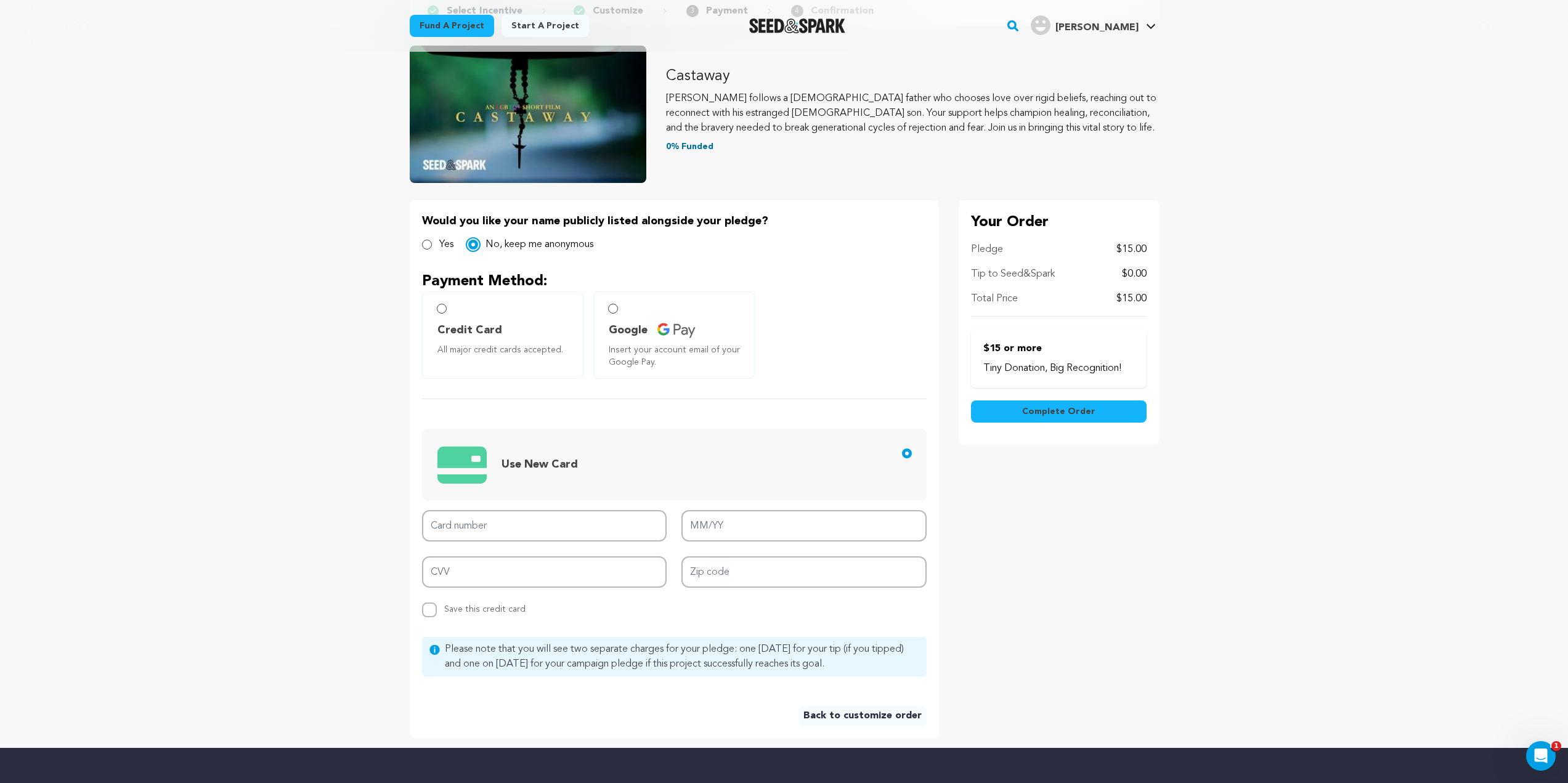
scroll to position [123, 0]
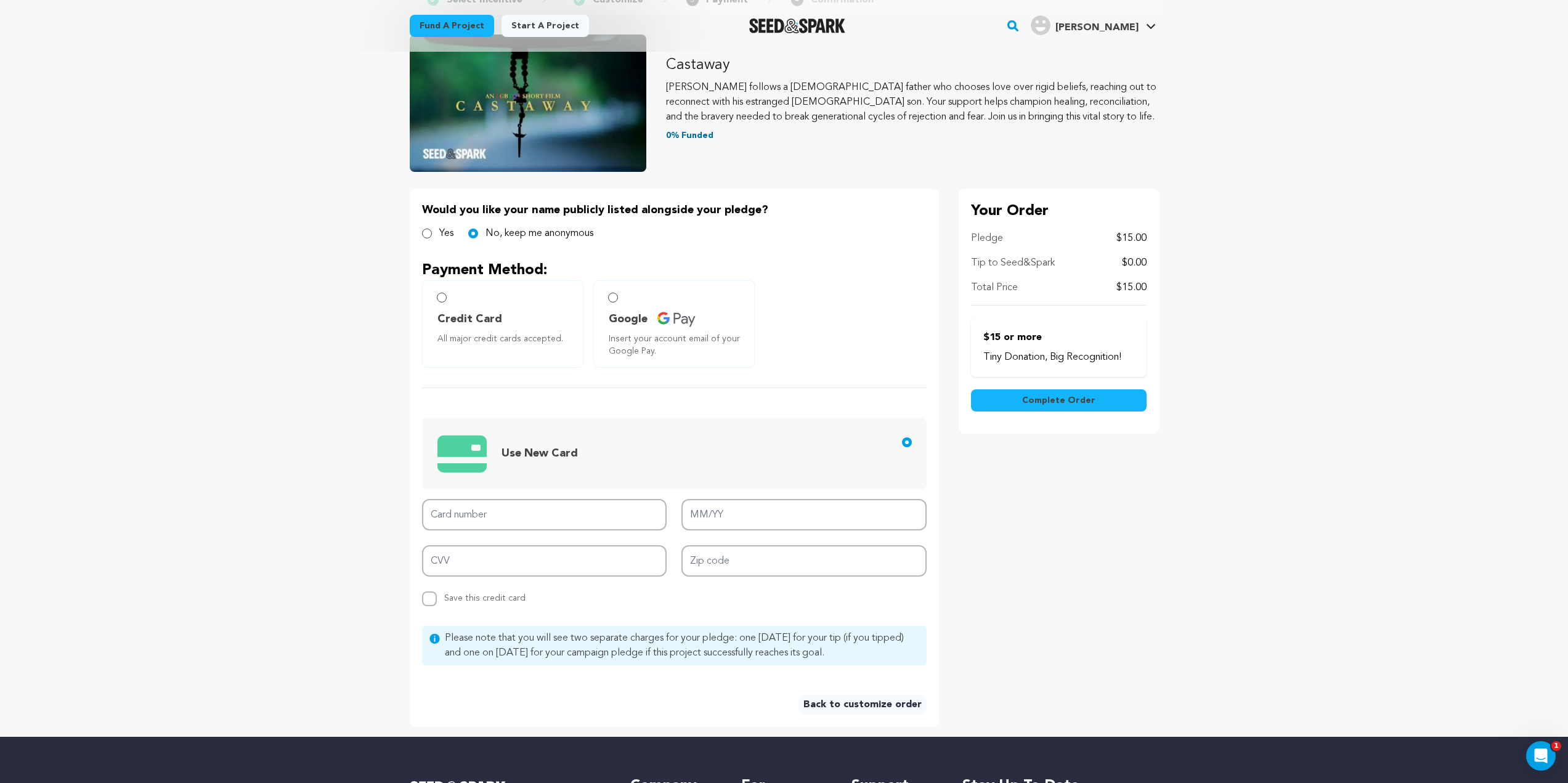
click at [467, 319] on span "Credit Card" at bounding box center [469, 319] width 65 height 17
click at [431, 281] on label "Credit Card All major credit cards accepted." at bounding box center [503, 324] width 161 height 87
click at [437, 297] on input "Credit Card All major credit cards accepted." at bounding box center [442, 297] width 10 height 10
click at [447, 288] on label "Credit Card All major credit cards accepted." at bounding box center [503, 324] width 161 height 87
click at [444, 297] on input "Credit Card All major credit cards accepted." at bounding box center [442, 297] width 10 height 10
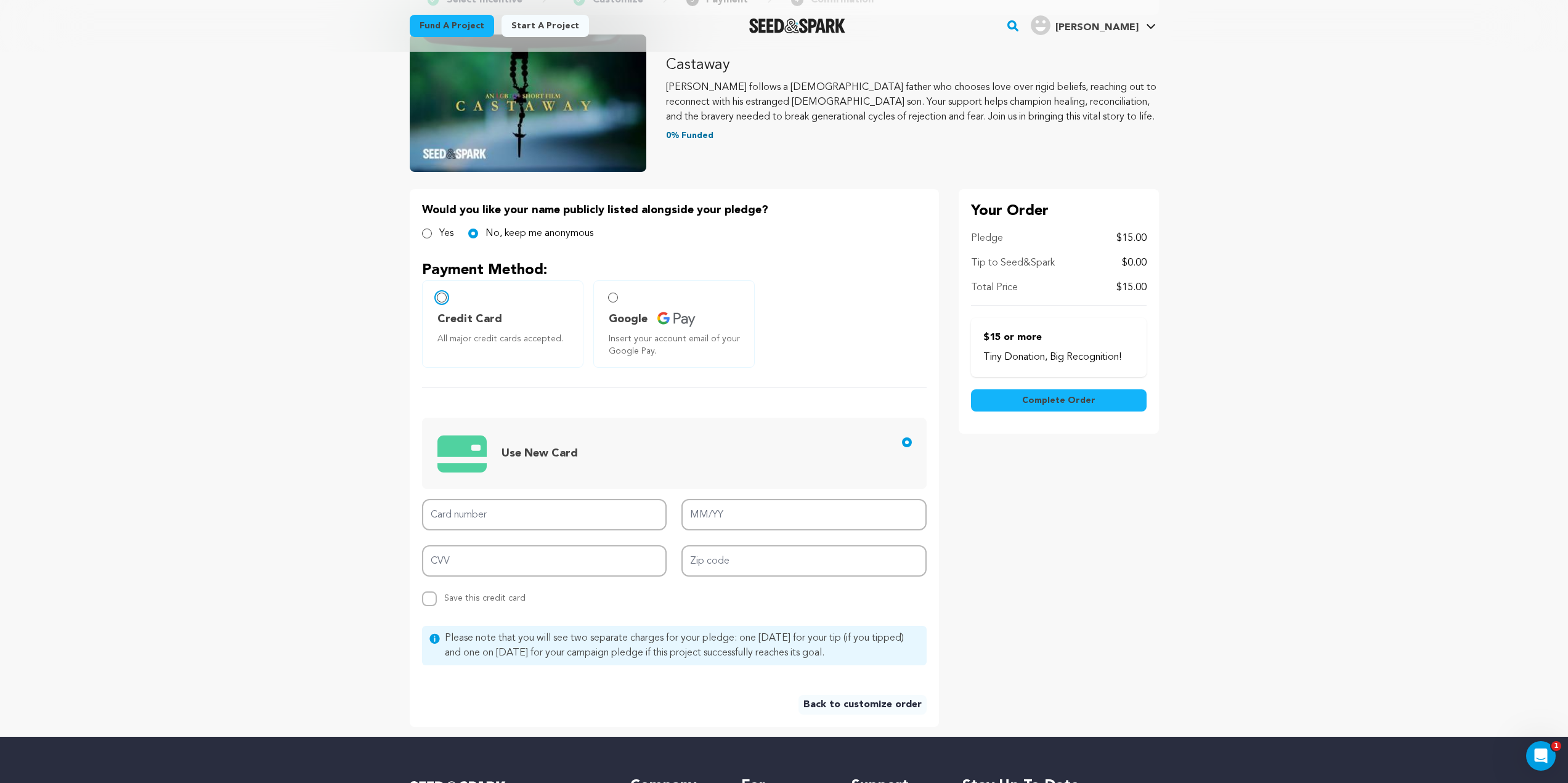
click at [440, 299] on input "Credit Card All major credit cards accepted." at bounding box center [442, 297] width 10 height 10
click at [516, 529] on input "Card number" at bounding box center [545, 514] width 245 height 31
type input "4246 3154 3367"
drag, startPoint x: 503, startPoint y: 513, endPoint x: 242, endPoint y: 526, distance: 261.3
click at [256, 526] on main "Fund a project Start a project Search" at bounding box center [784, 464] width 1568 height 1176
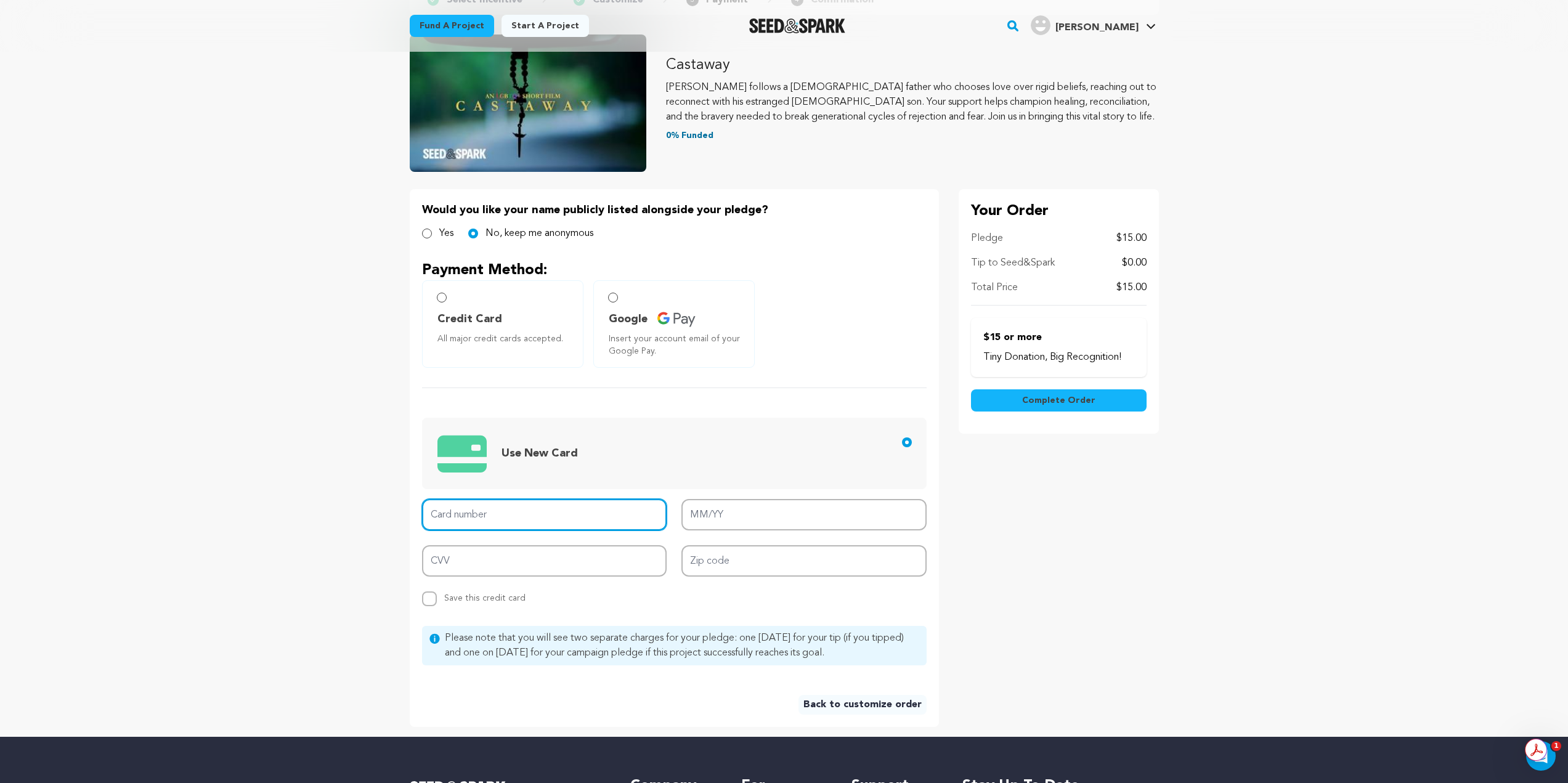
type input "1"
type input "4246 3154 3367 4270"
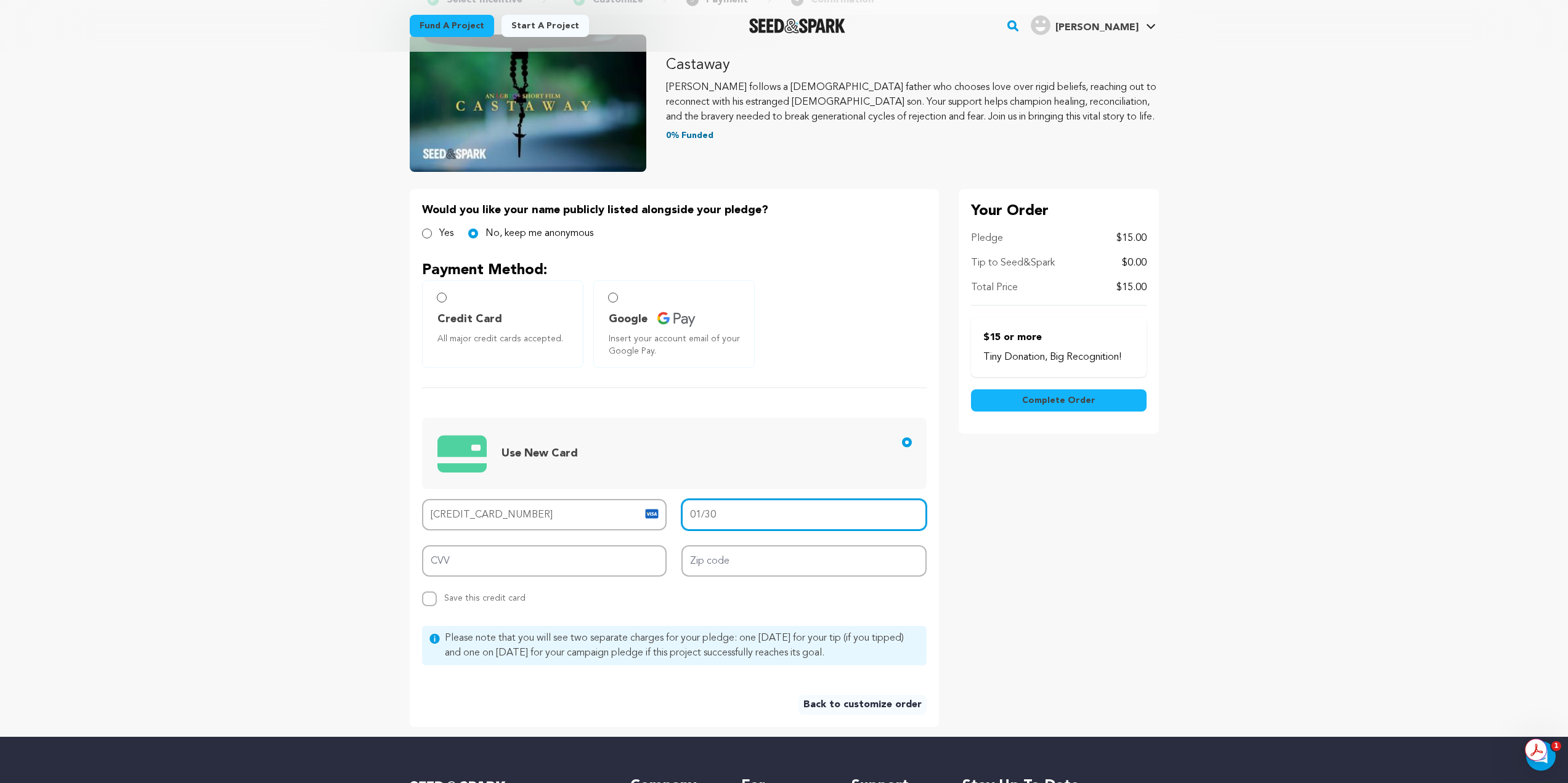
type input "01/30"
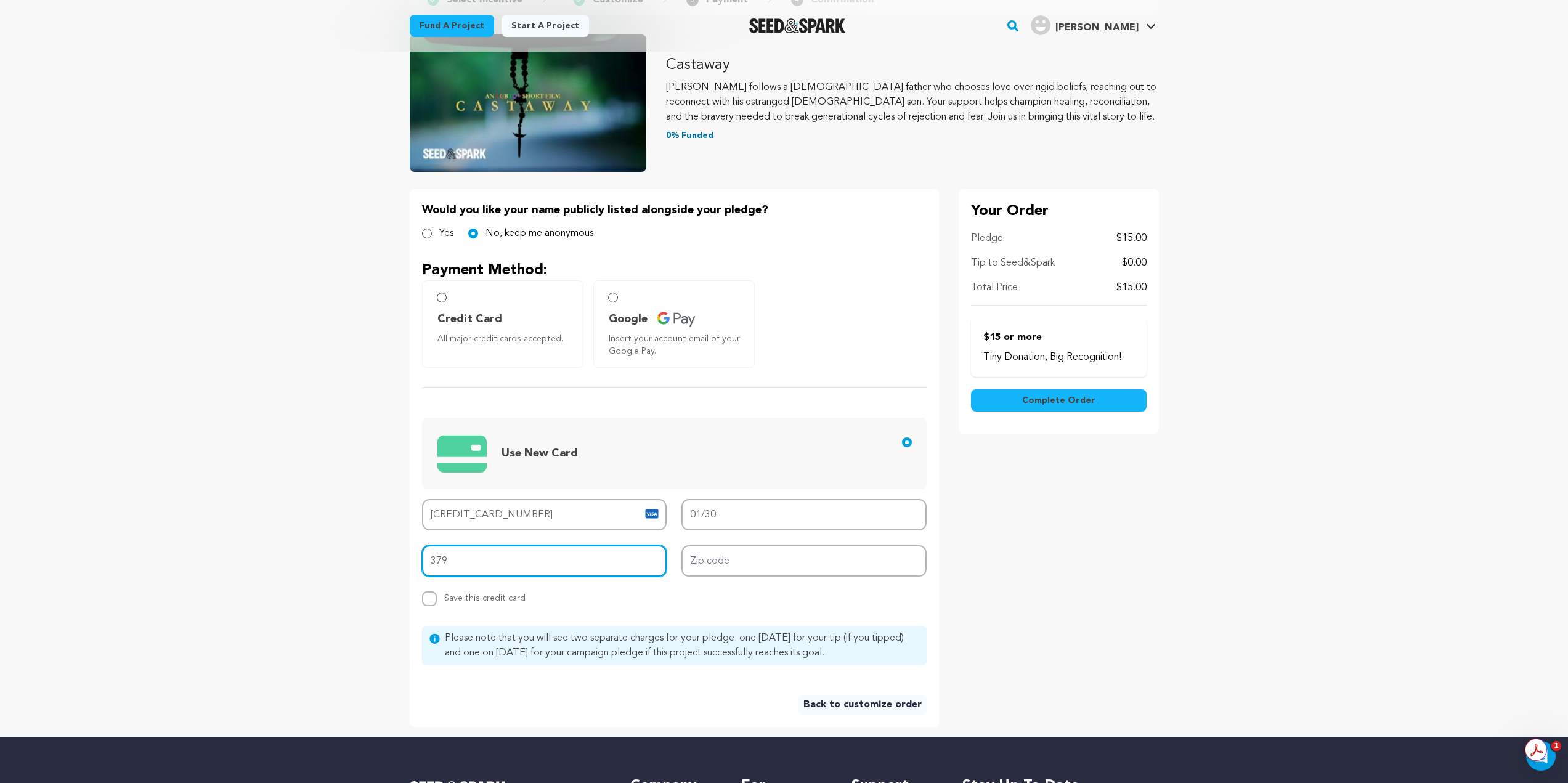
type input "379"
type input "60618"
click at [1128, 396] on button "Complete Order" at bounding box center [1059, 400] width 176 height 22
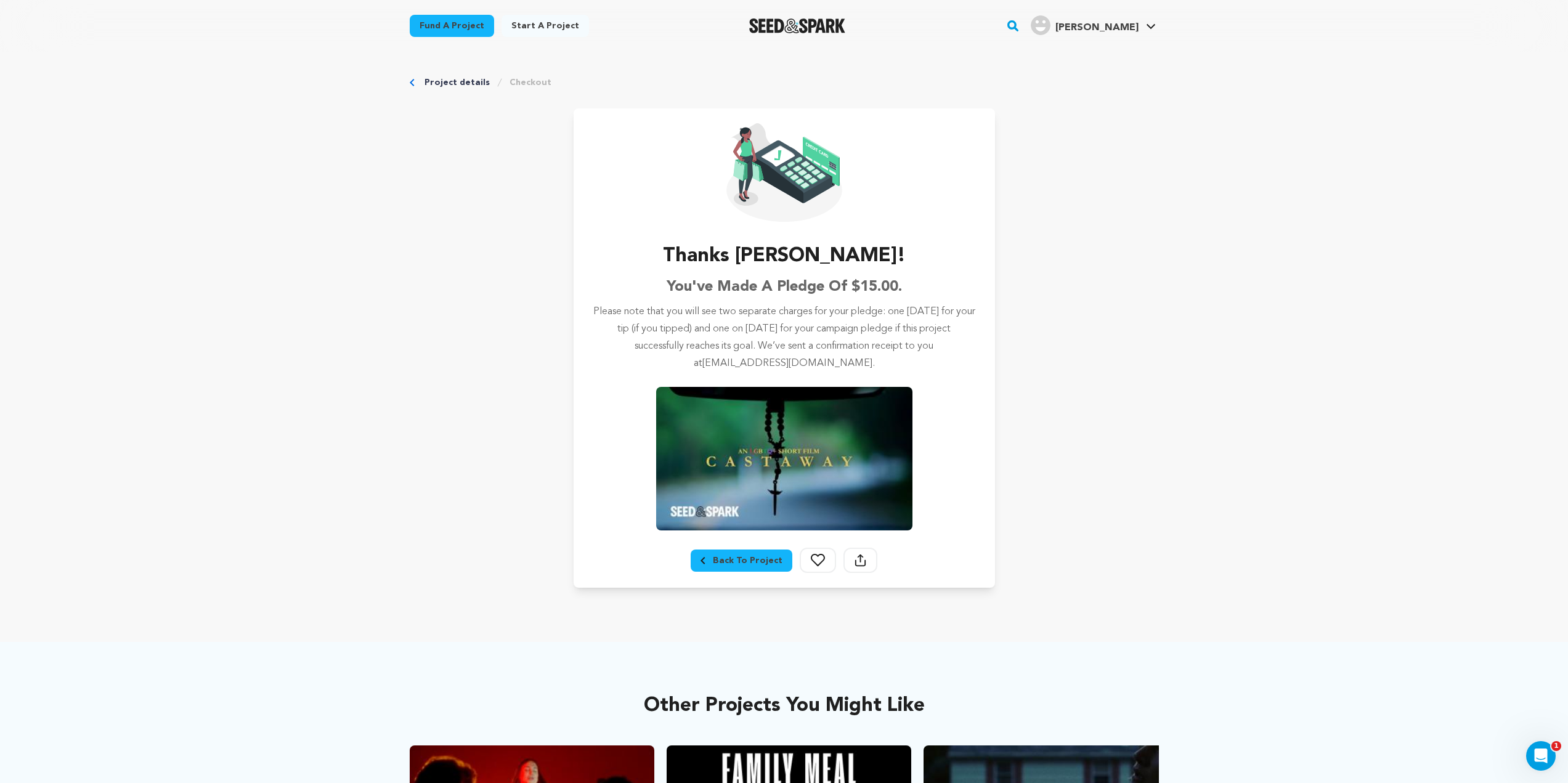
click at [471, 85] on link "Project details" at bounding box center [457, 82] width 65 height 12
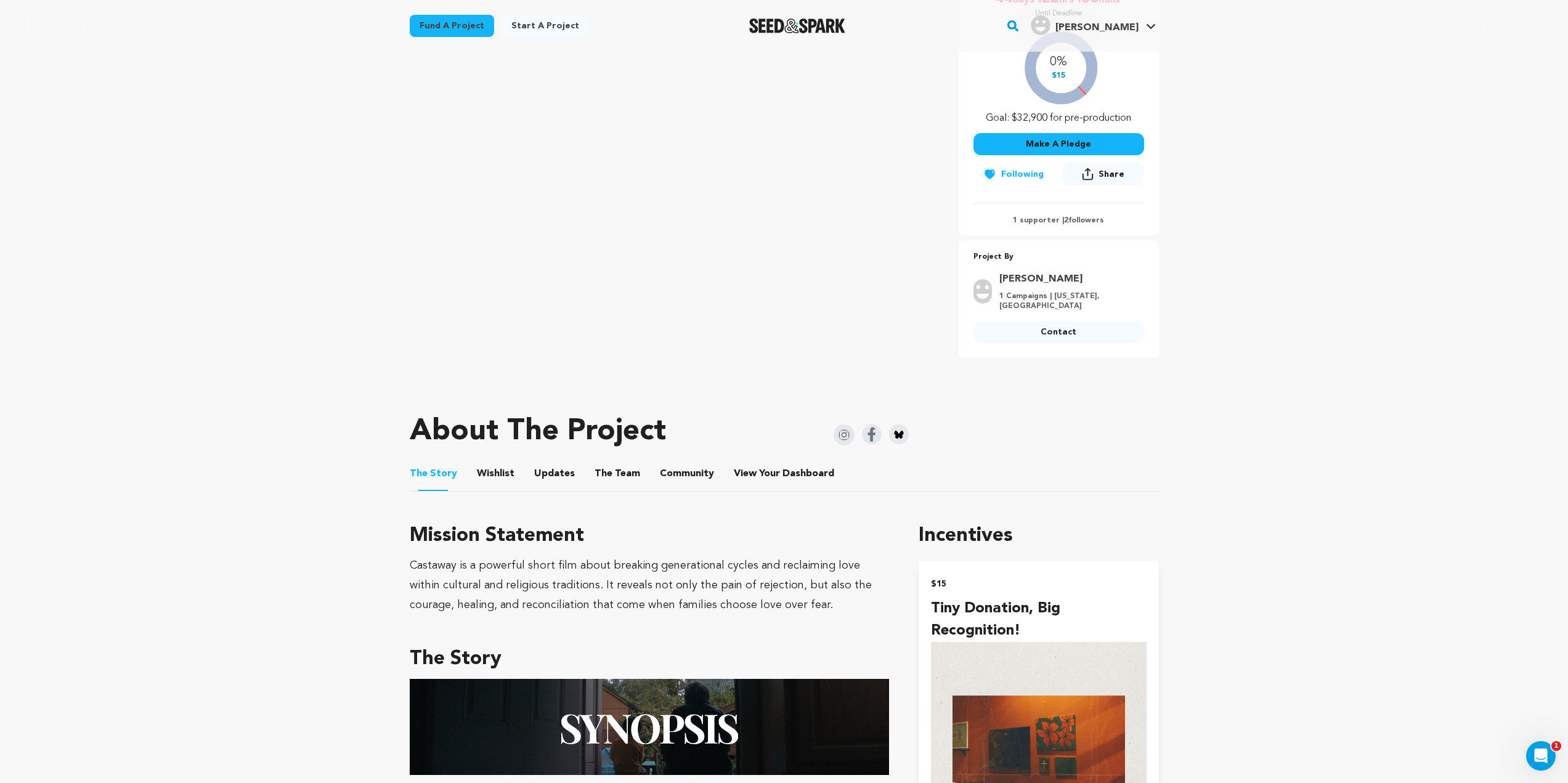
scroll to position [123, 0]
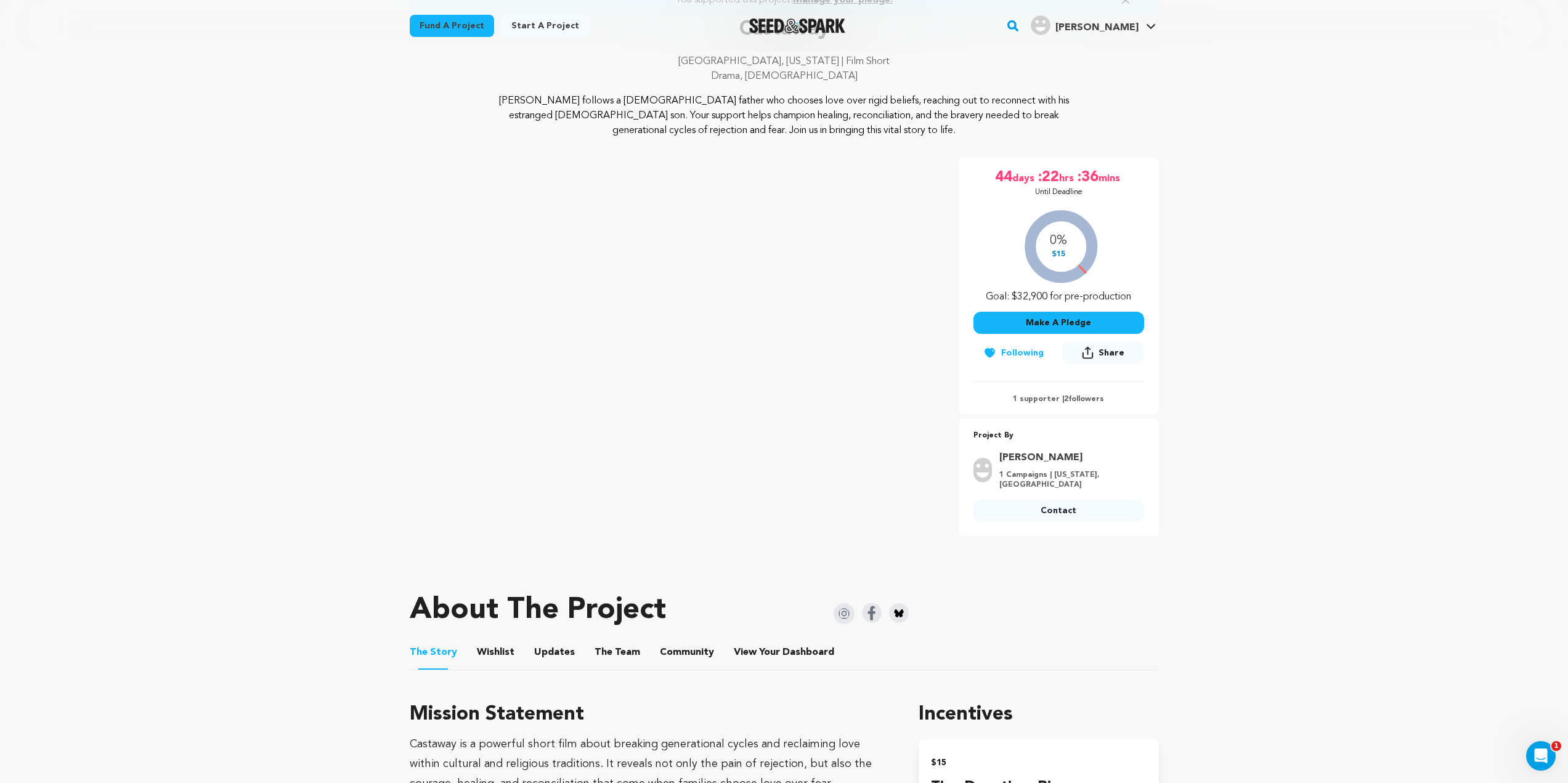
click at [1080, 270] on div "0% $15 Goal: $32,900 for pre-production" at bounding box center [1059, 253] width 171 height 102
click at [1061, 254] on div "0% $15 Goal: $32,900 for pre-production" at bounding box center [1059, 253] width 171 height 102
